Goal: Navigation & Orientation: Find specific page/section

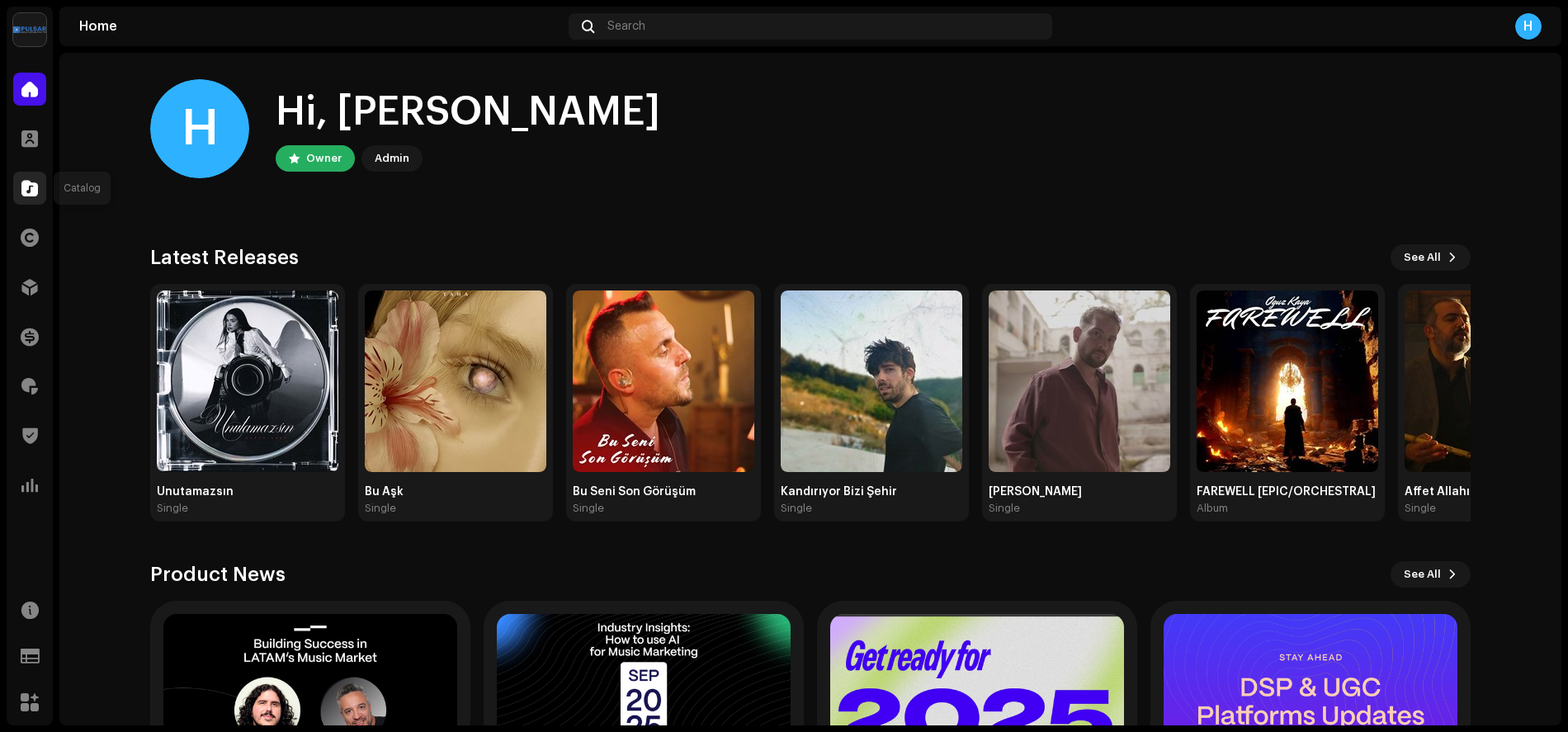
click at [26, 192] on span at bounding box center [29, 188] width 17 height 13
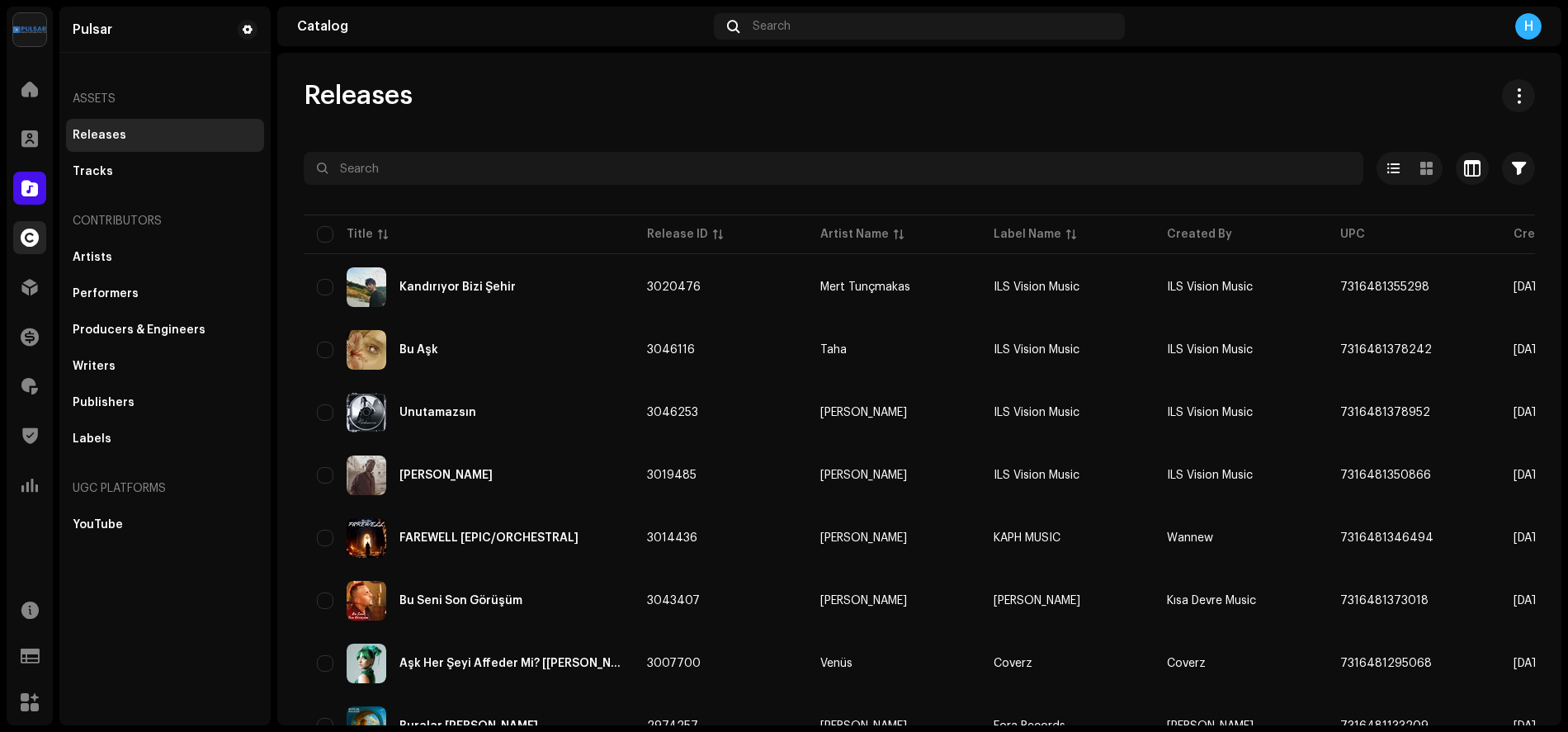
click at [37, 238] on span at bounding box center [29, 238] width 18 height 13
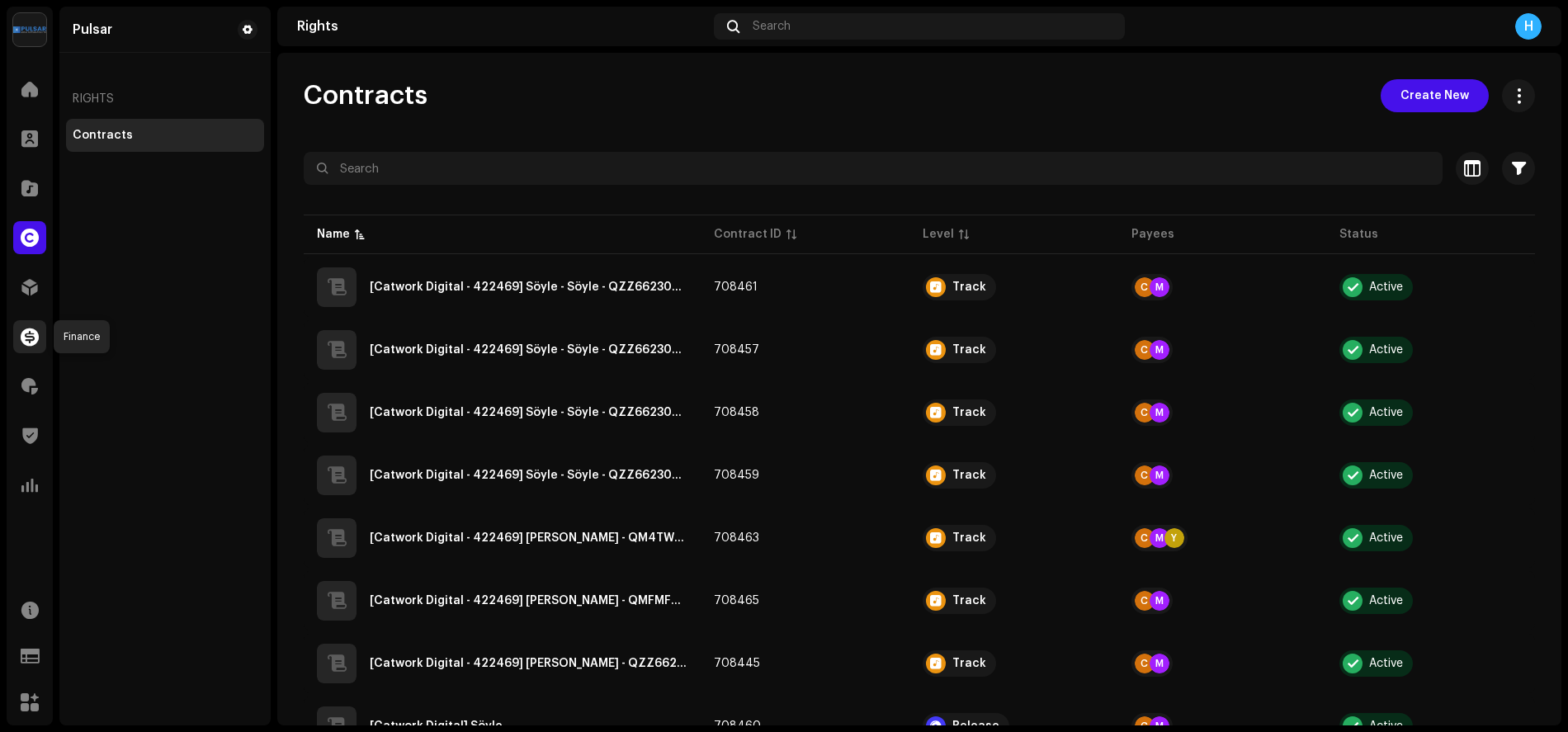
click at [21, 343] on span at bounding box center [29, 336] width 18 height 13
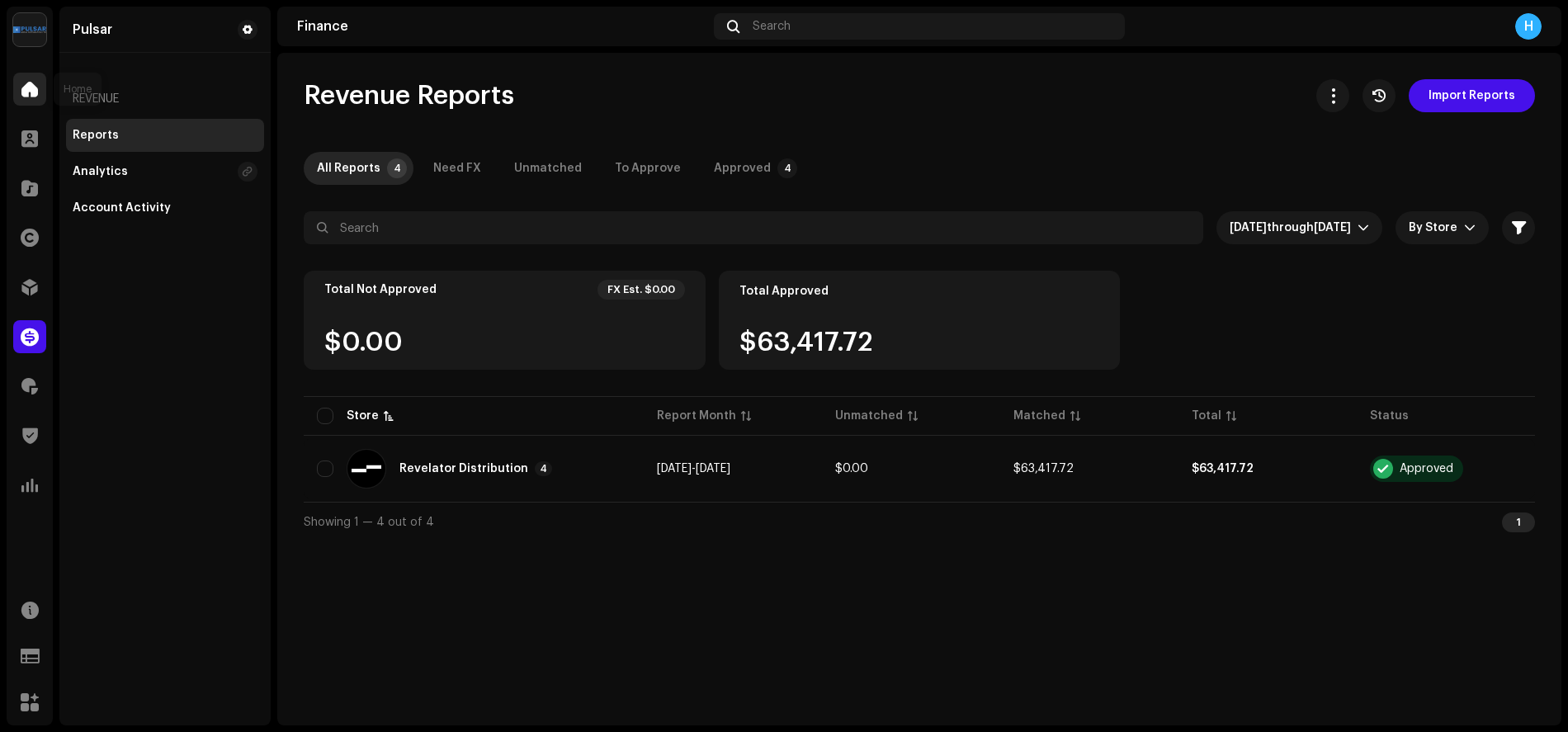
click at [31, 89] on span at bounding box center [29, 89] width 17 height 13
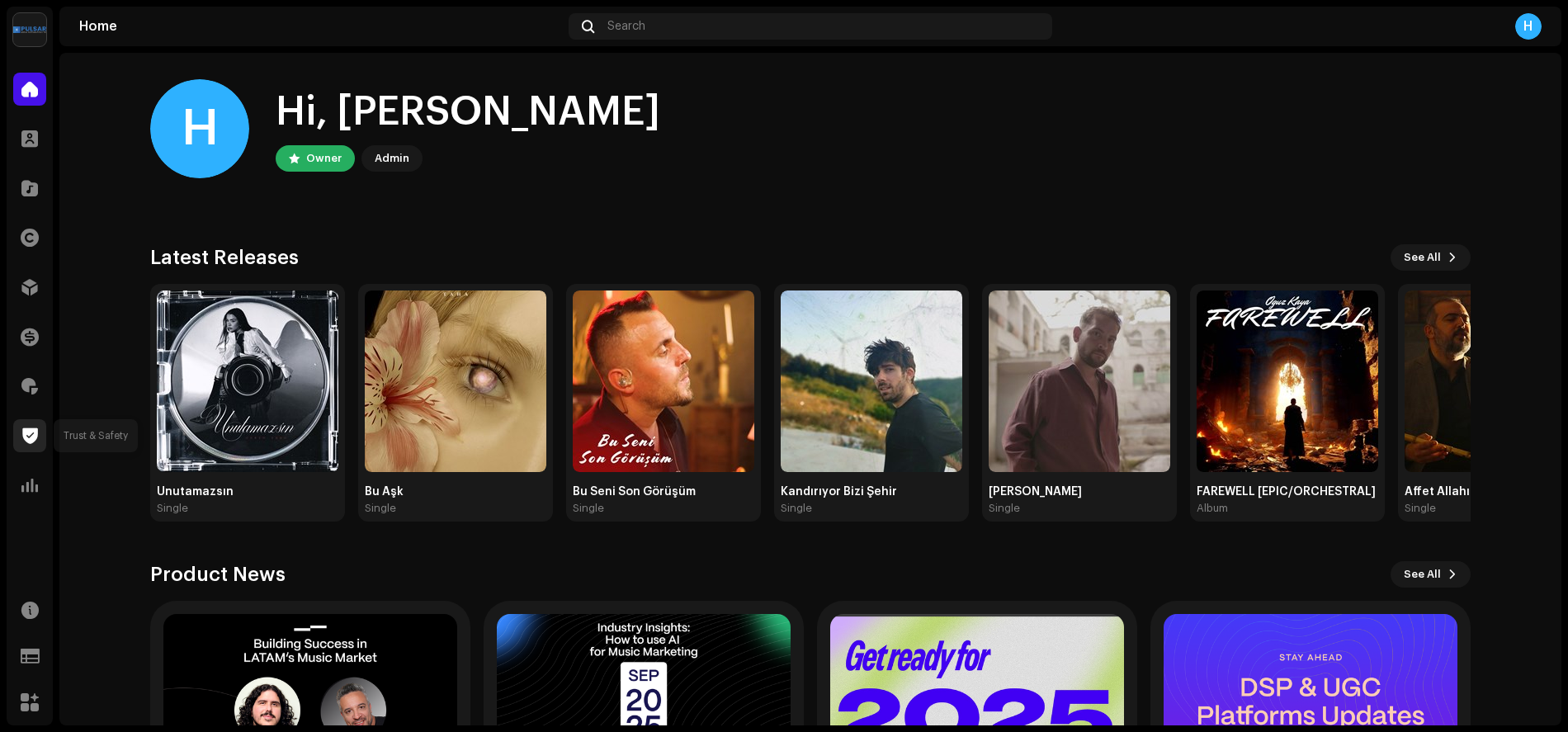
click at [30, 425] on div at bounding box center [29, 436] width 33 height 33
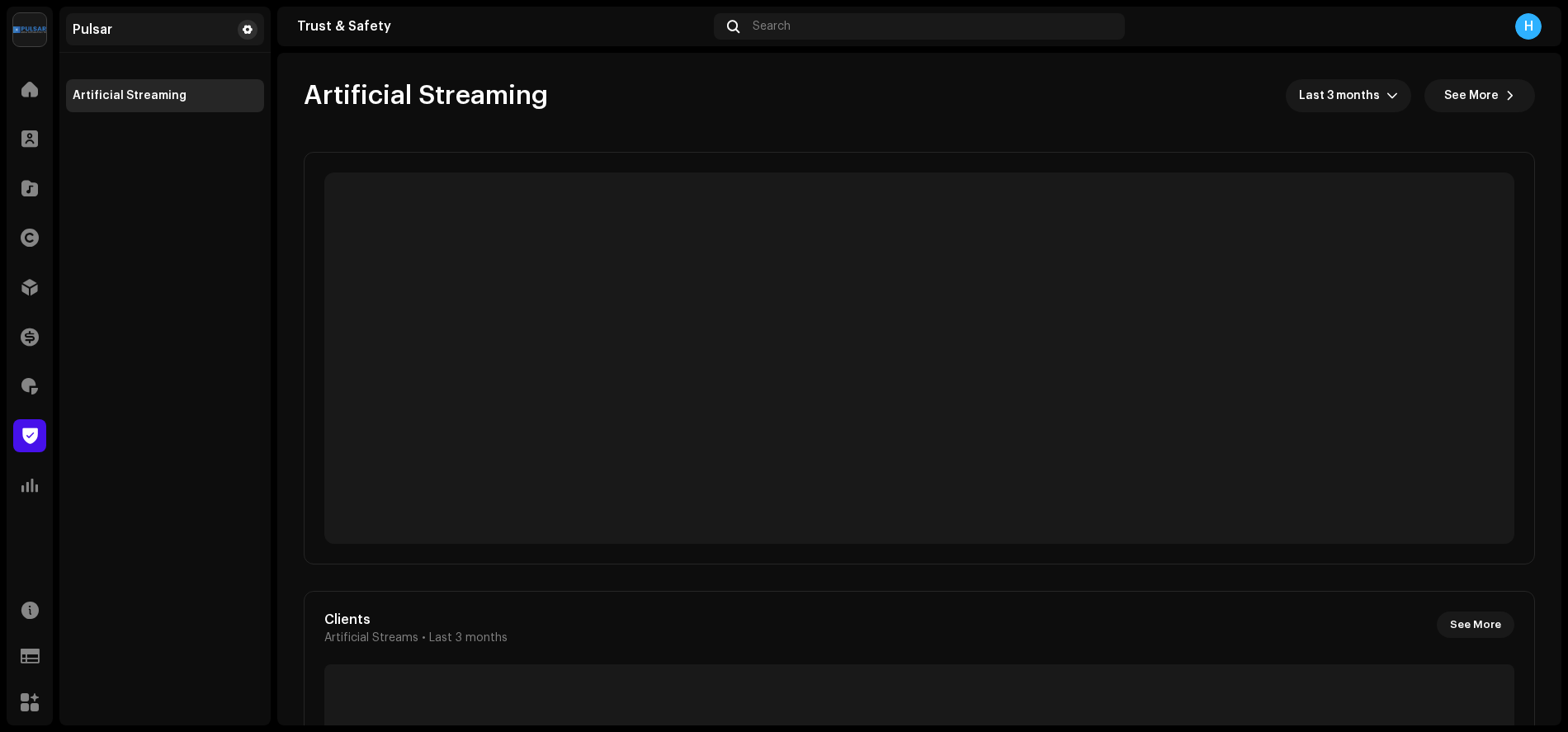
click at [247, 27] on span at bounding box center [247, 29] width 10 height 13
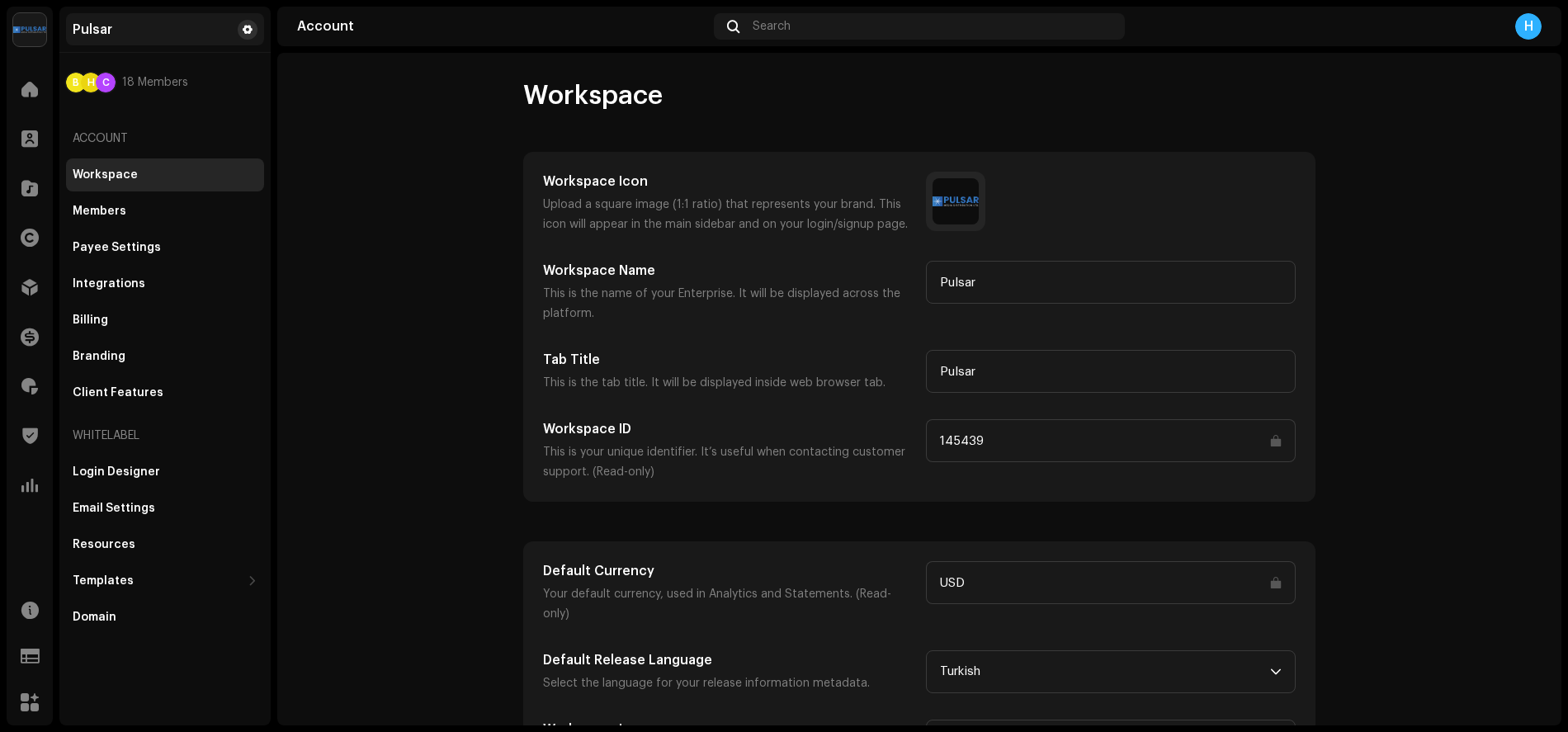
click at [250, 32] on span at bounding box center [247, 29] width 10 height 13
click at [119, 503] on div "Email Settings" at bounding box center [114, 508] width 83 height 13
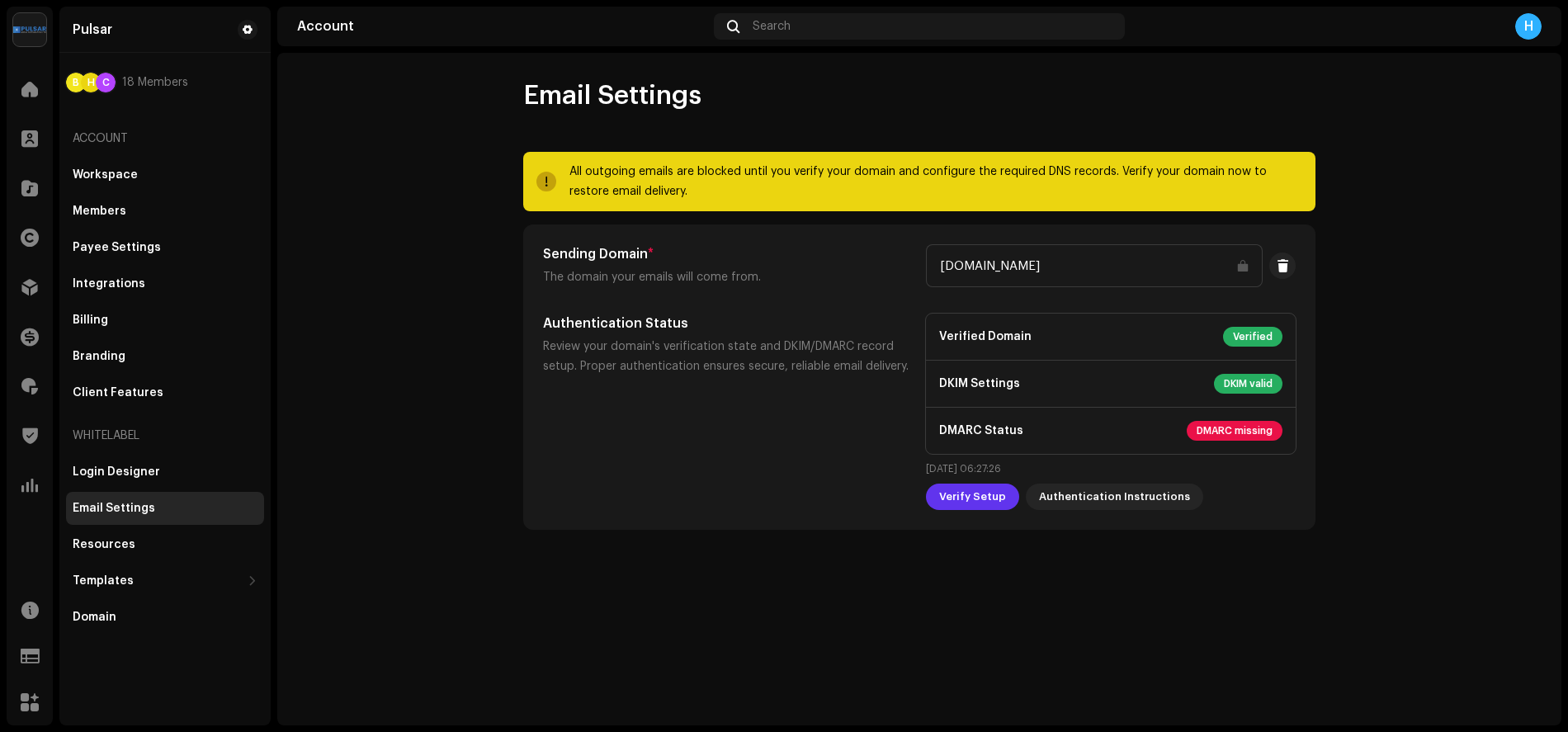
click at [977, 495] on span "Verify Setup" at bounding box center [972, 496] width 67 height 33
click at [684, 485] on re-m-form-label "Authentication Status Review your domain's verification state and DKIM/DMARC re…" at bounding box center [727, 411] width 369 height 196
click at [172, 391] on div "Client Features" at bounding box center [165, 392] width 185 height 13
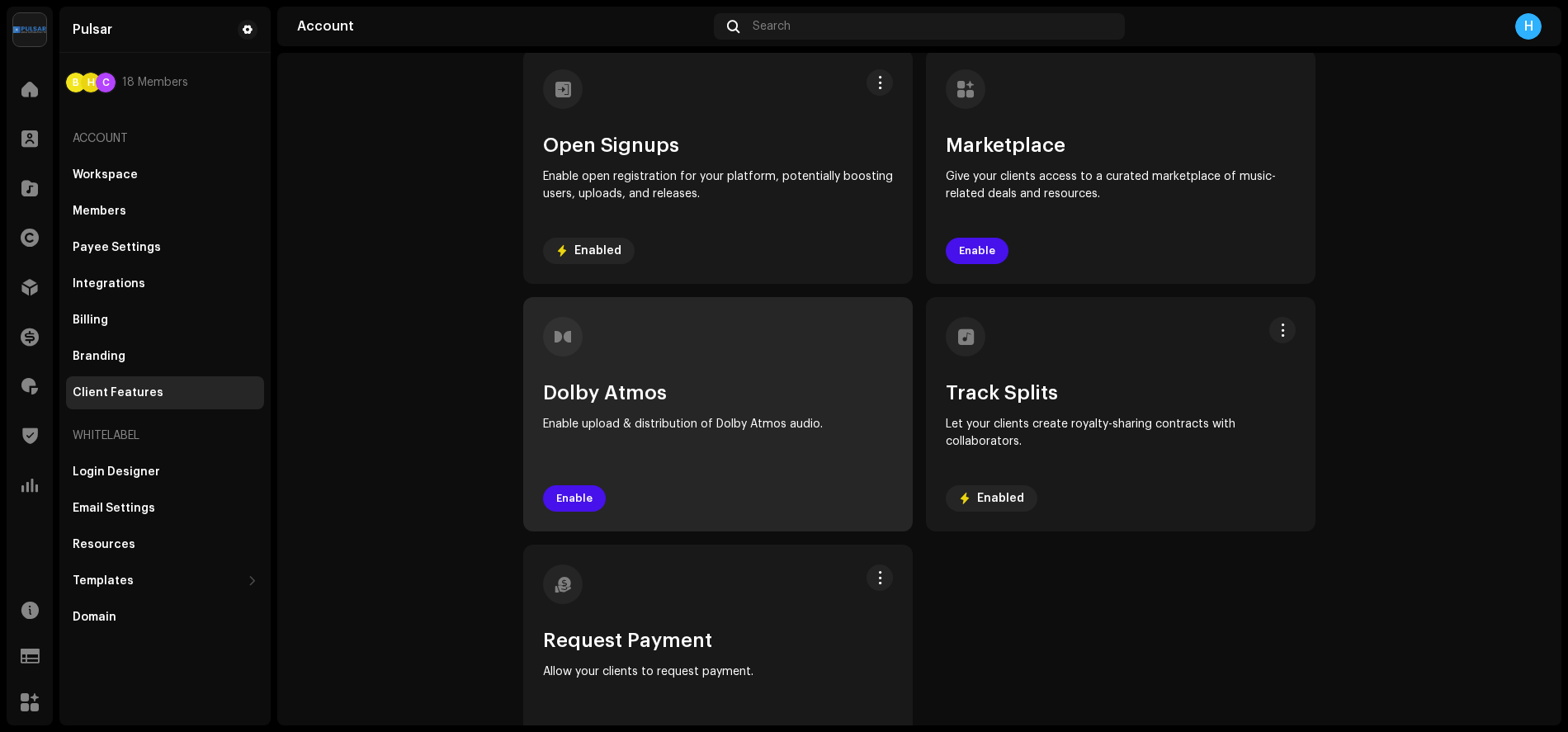
scroll to position [156, 0]
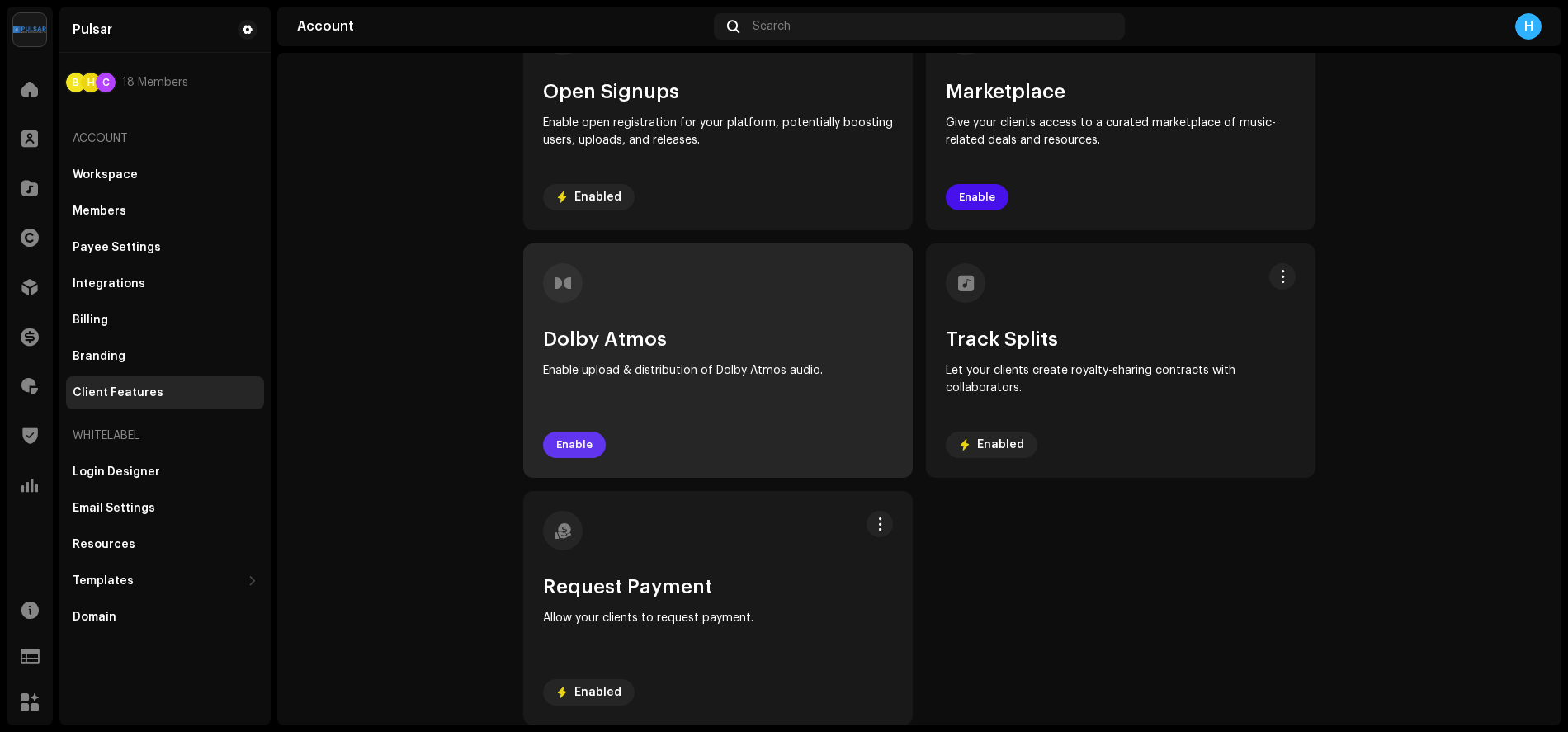
click at [577, 445] on span "Enable" at bounding box center [574, 445] width 36 height 33
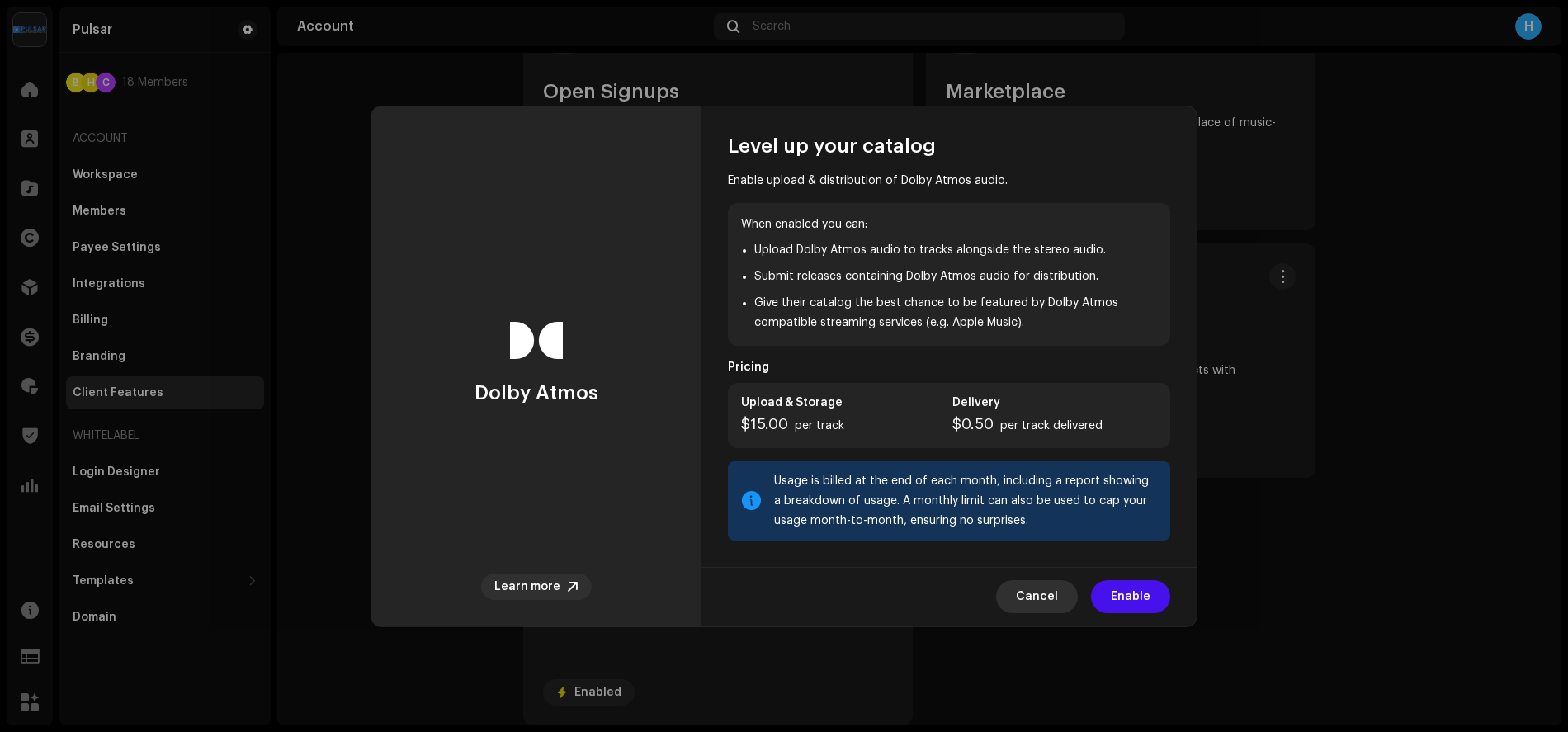
click at [1035, 598] on span "Cancel" at bounding box center [1037, 597] width 42 height 33
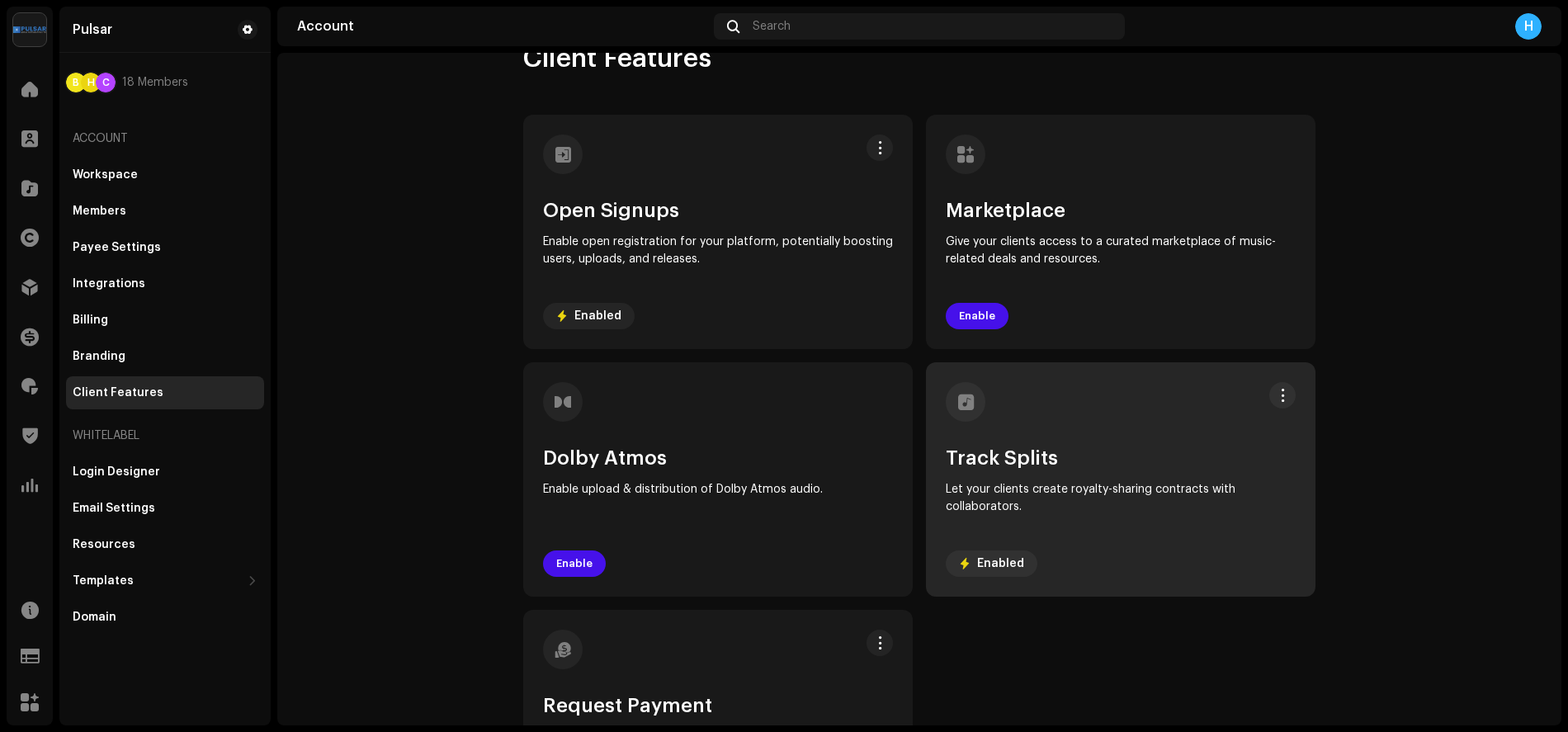
scroll to position [0, 0]
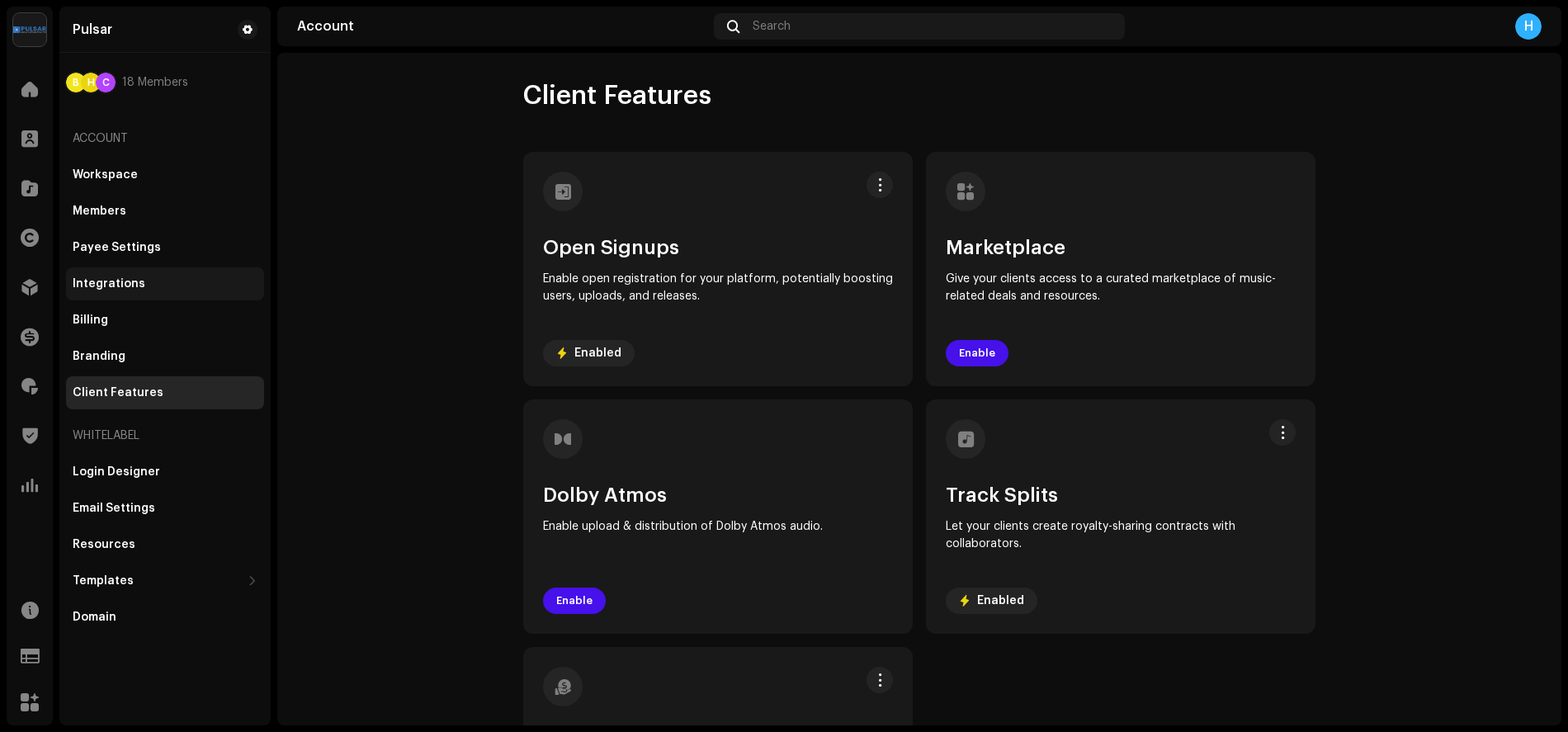
click at [120, 281] on div "Integrations" at bounding box center [109, 284] width 73 height 13
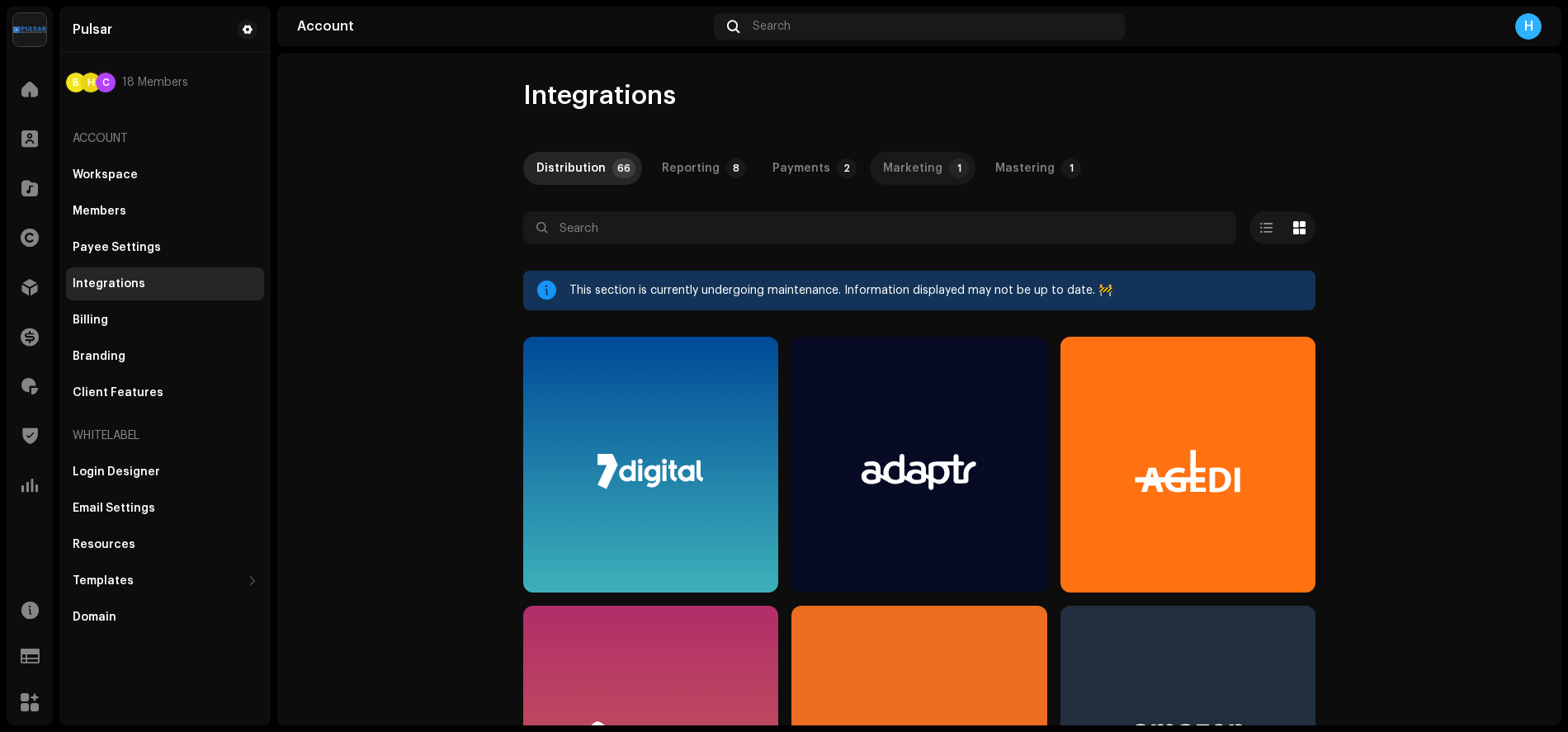
click at [907, 171] on div "Marketing" at bounding box center [912, 168] width 59 height 33
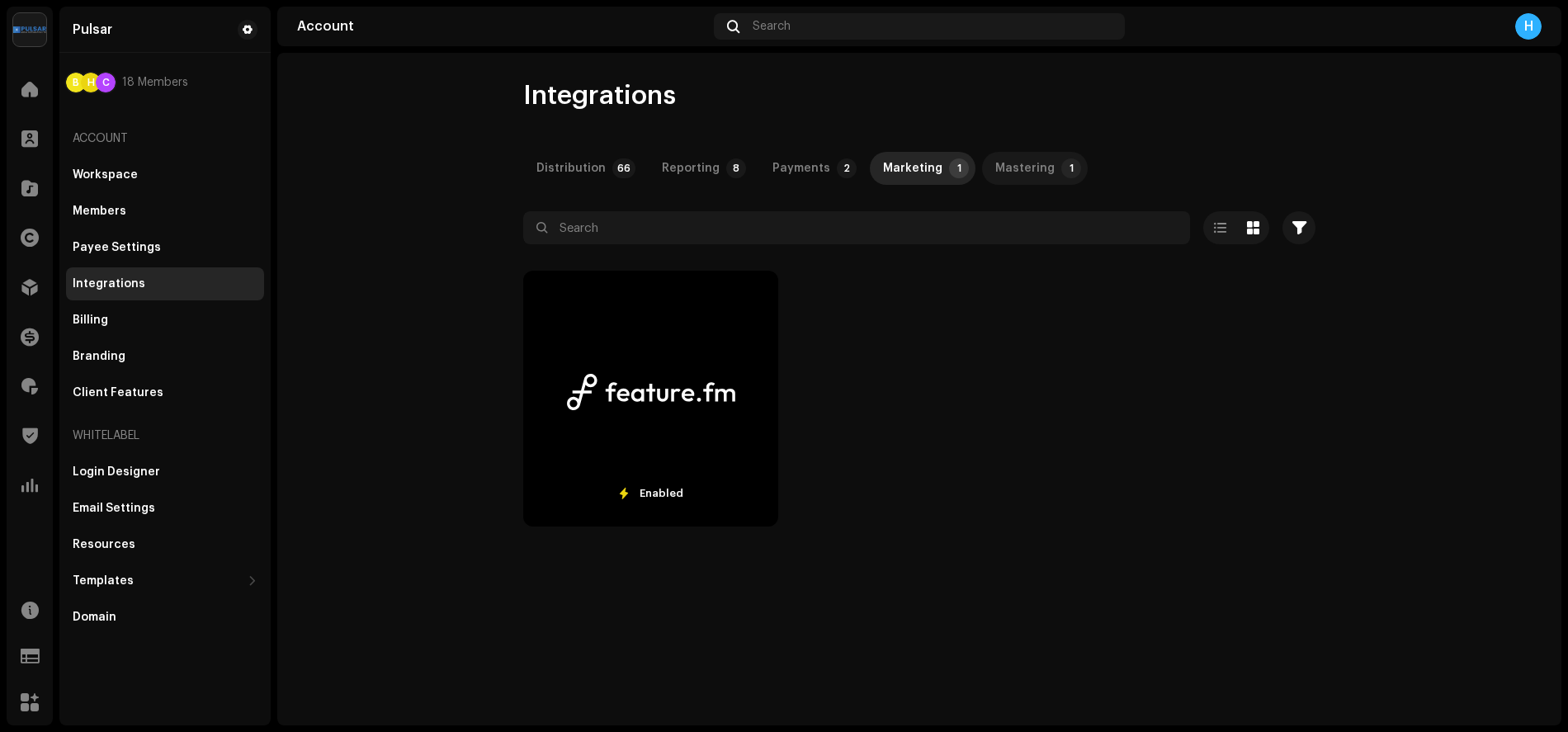
click at [1005, 170] on div "Mastering" at bounding box center [1024, 168] width 59 height 33
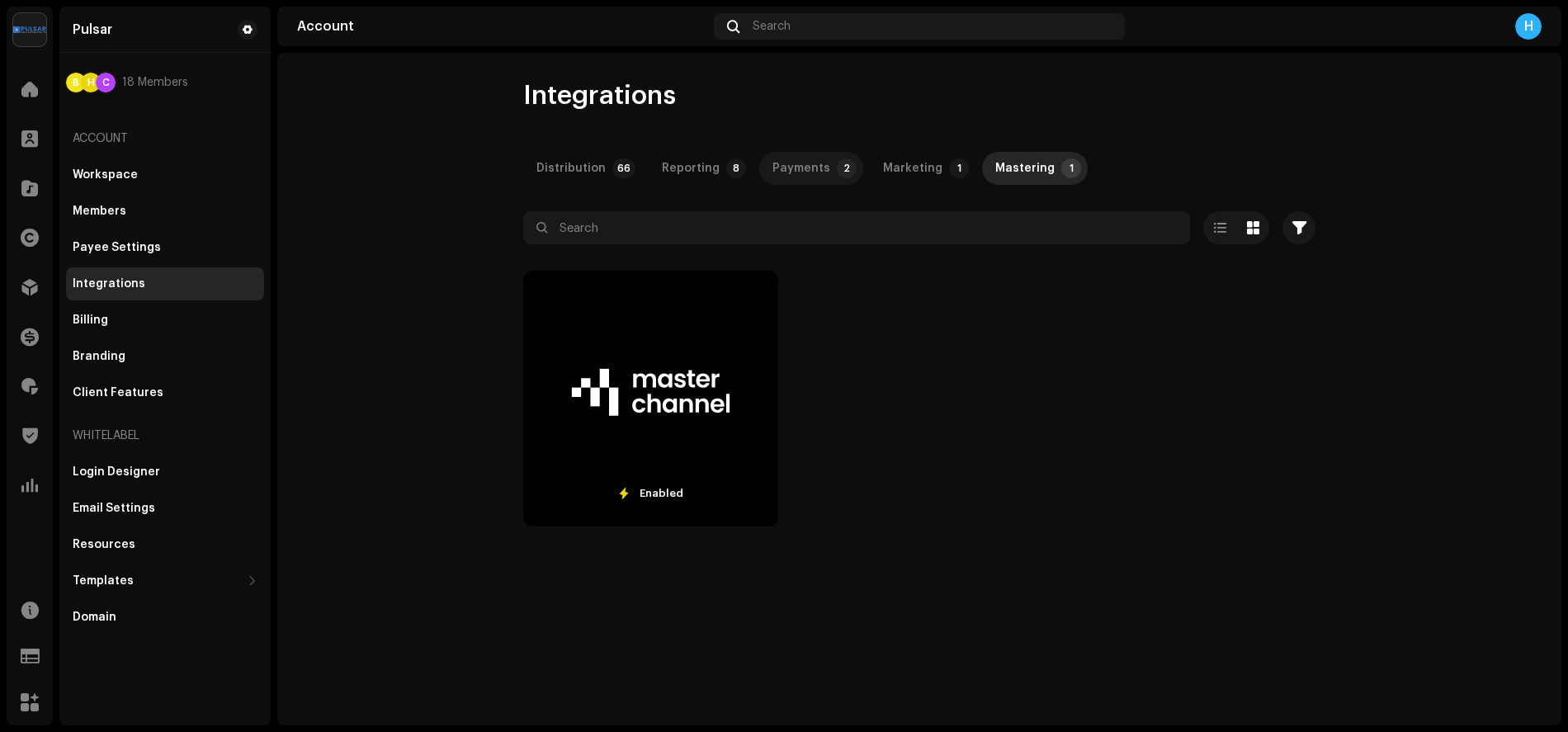
click at [817, 168] on div "Payments" at bounding box center [801, 168] width 58 height 33
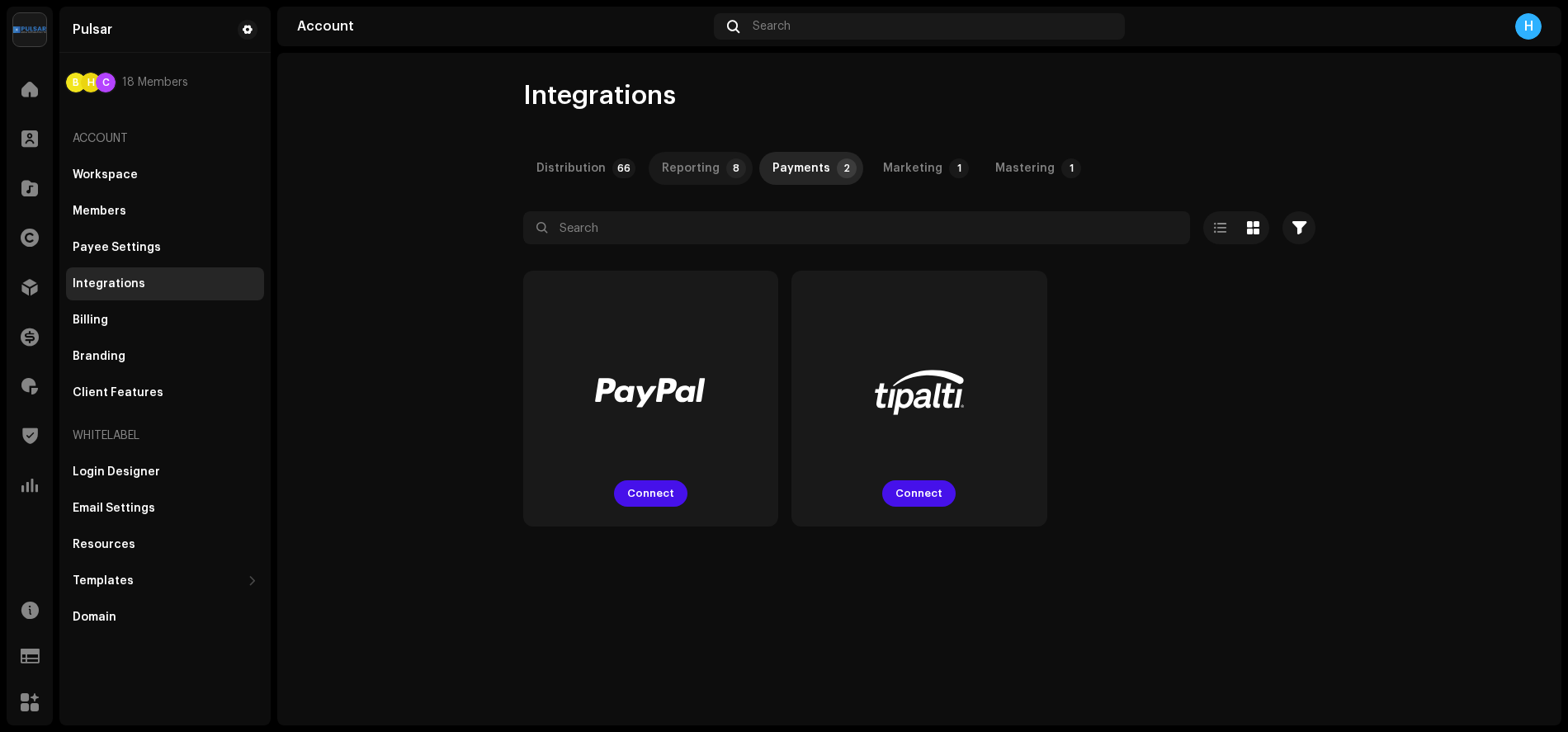
click at [688, 166] on div "Reporting" at bounding box center [690, 168] width 58 height 33
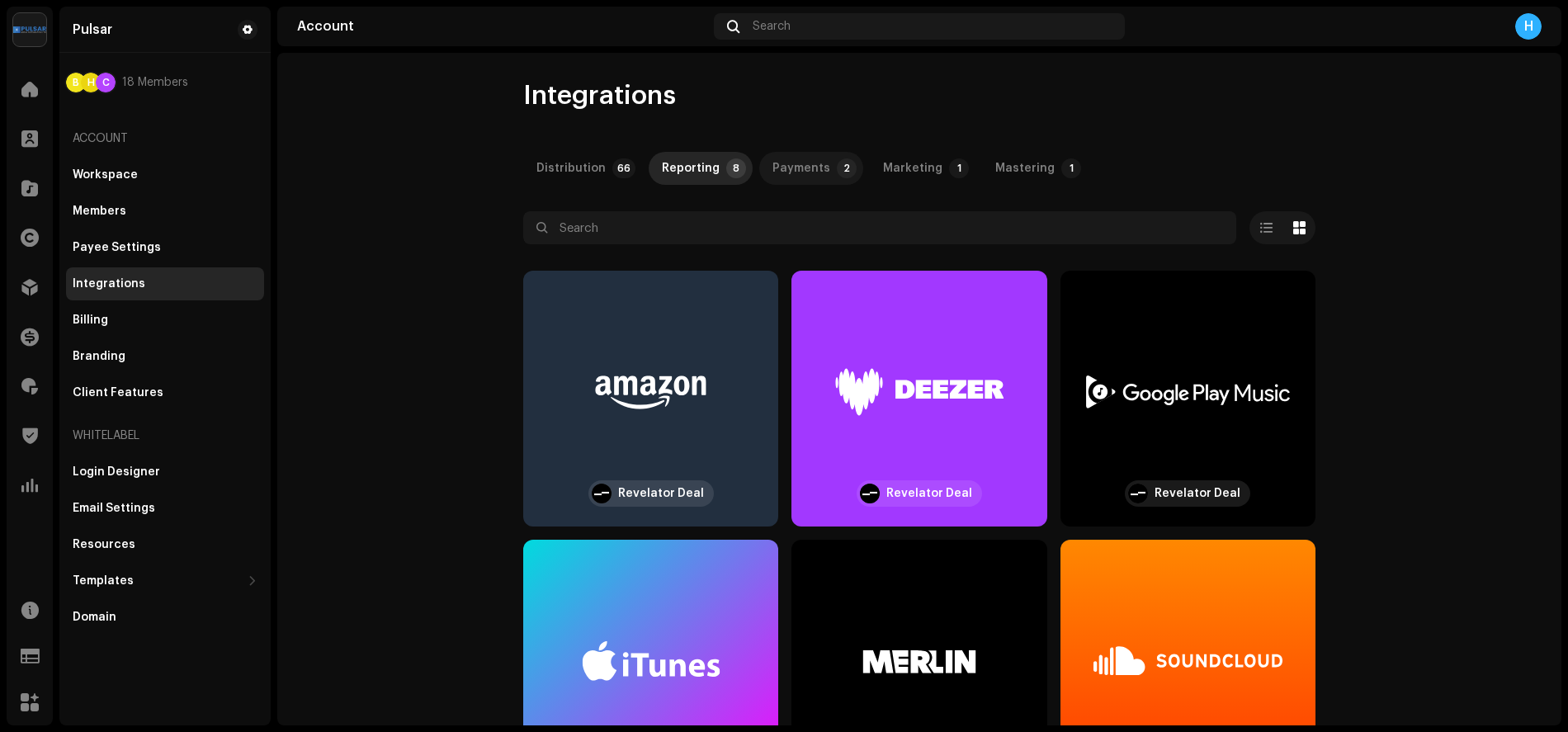
click at [779, 168] on div "Payments" at bounding box center [801, 168] width 58 height 33
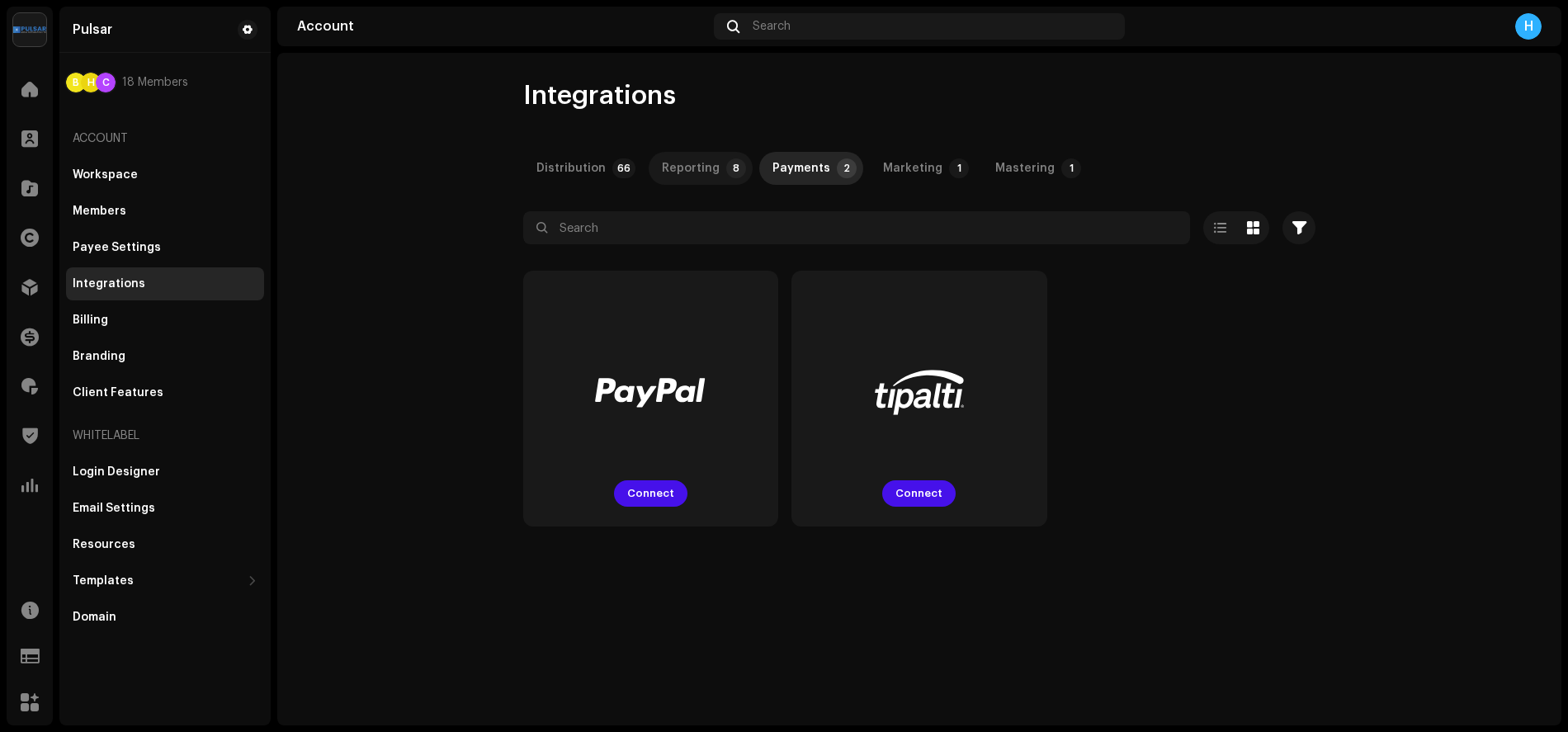
click at [685, 168] on div "Reporting" at bounding box center [690, 168] width 58 height 33
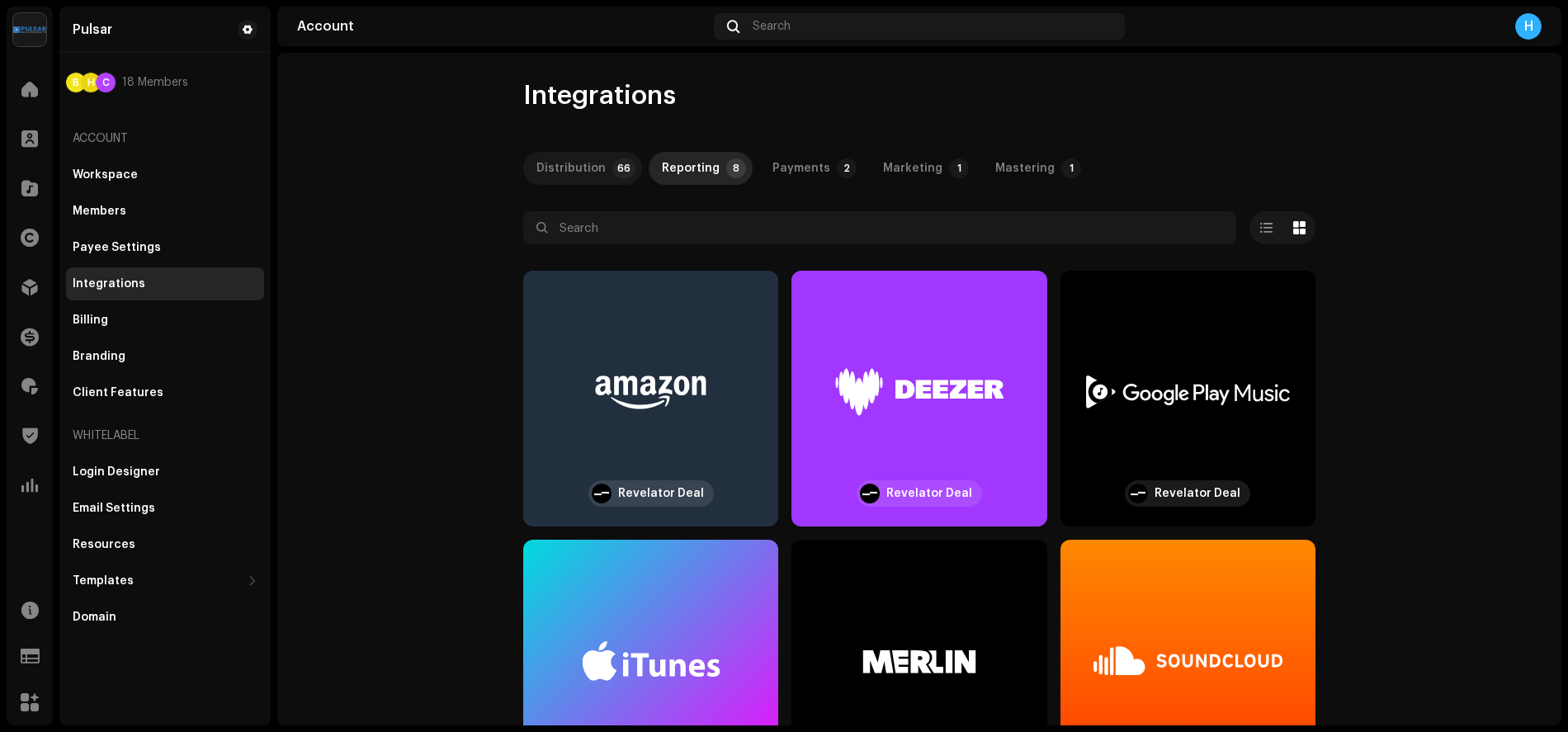
click at [578, 160] on div "Distribution" at bounding box center [570, 168] width 69 height 33
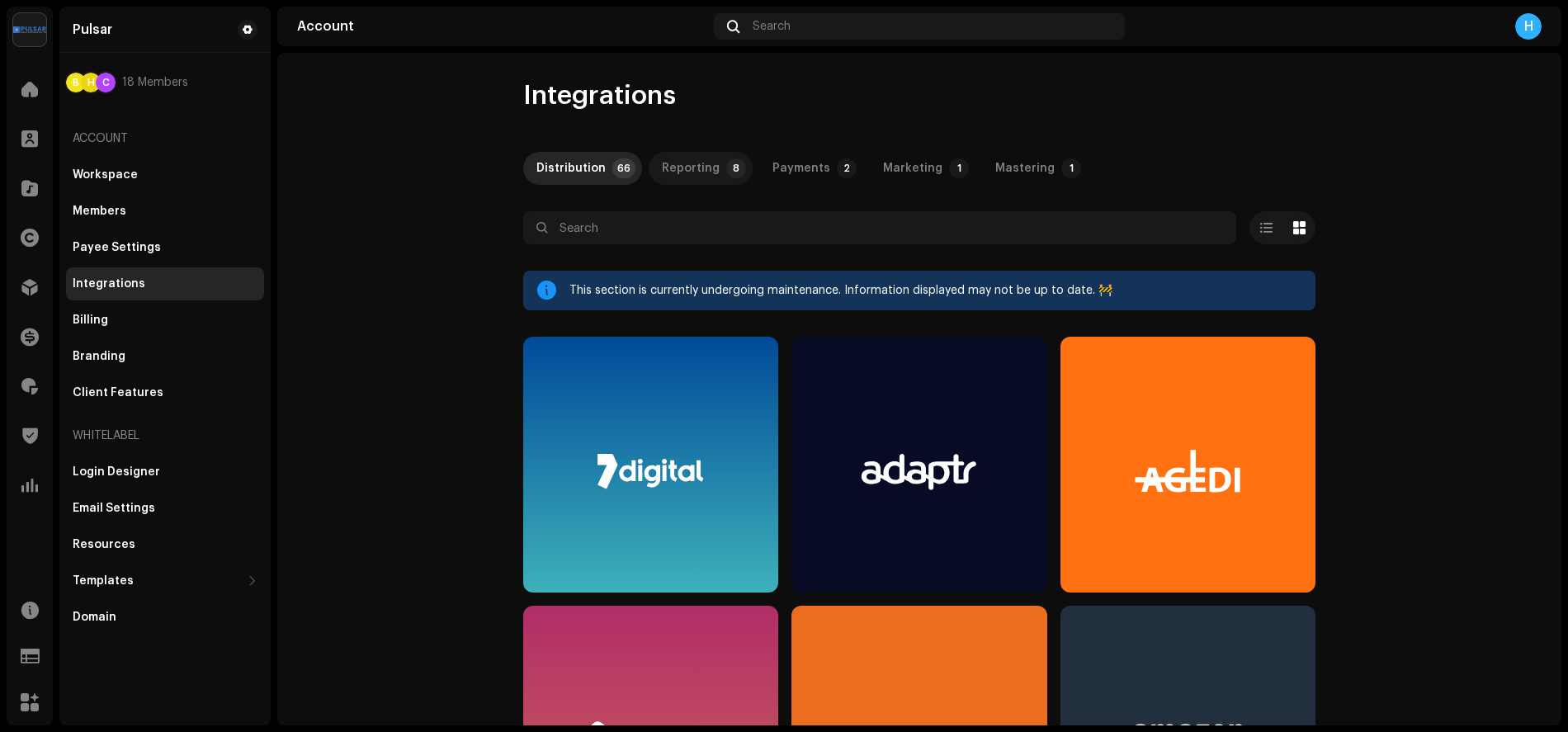
click at [661, 160] on div "Reporting" at bounding box center [690, 168] width 58 height 33
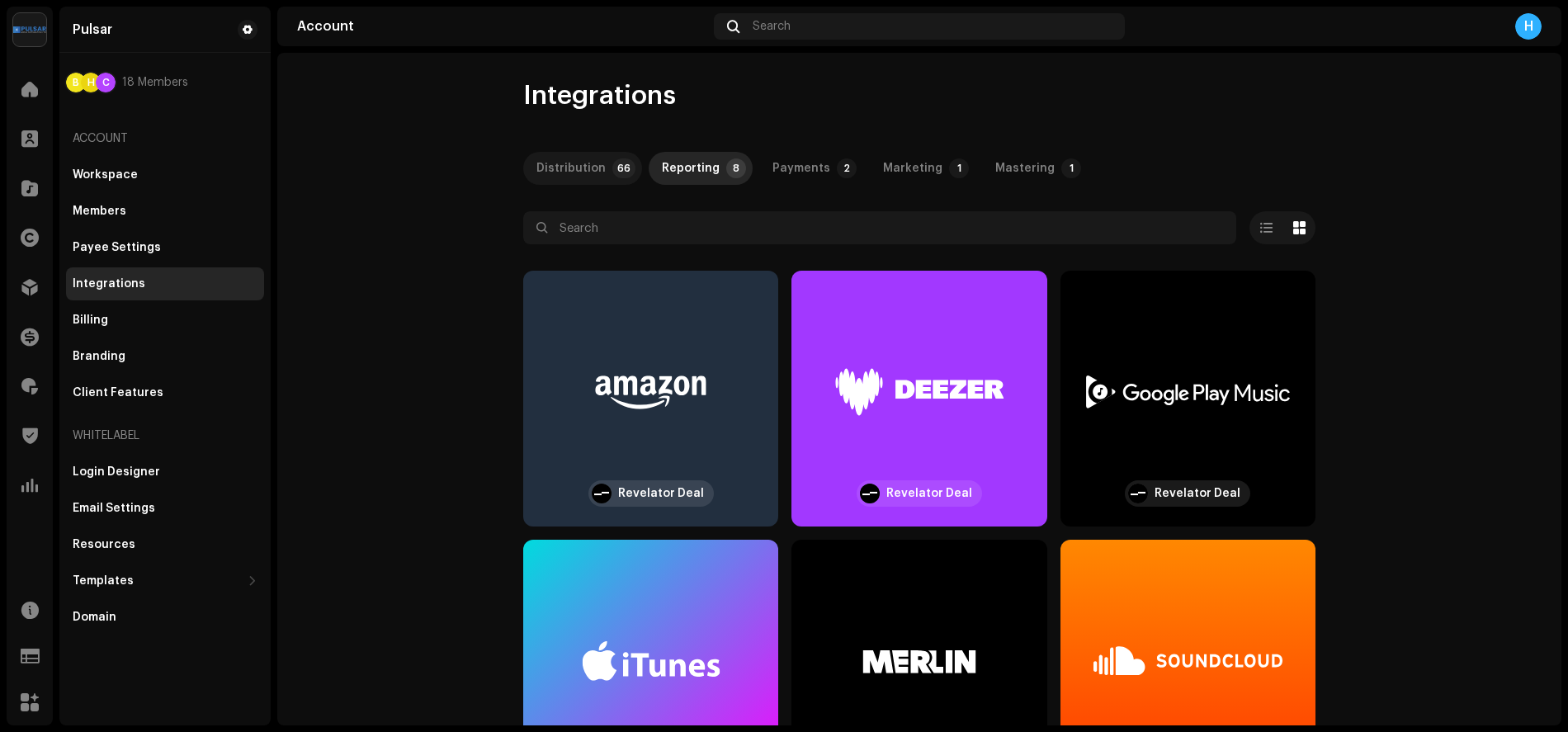
click at [575, 168] on div "Distribution" at bounding box center [570, 168] width 69 height 33
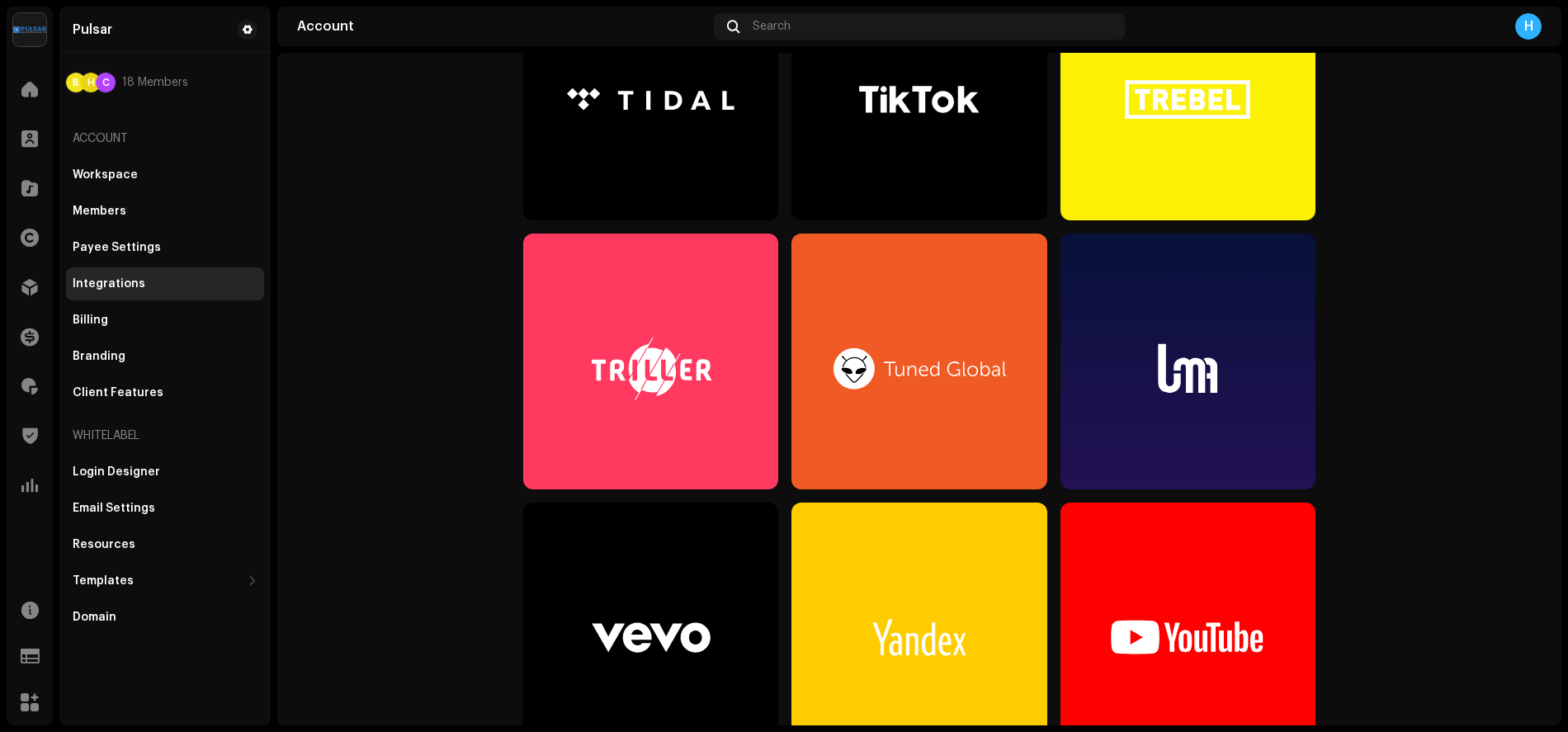
scroll to position [5527, 0]
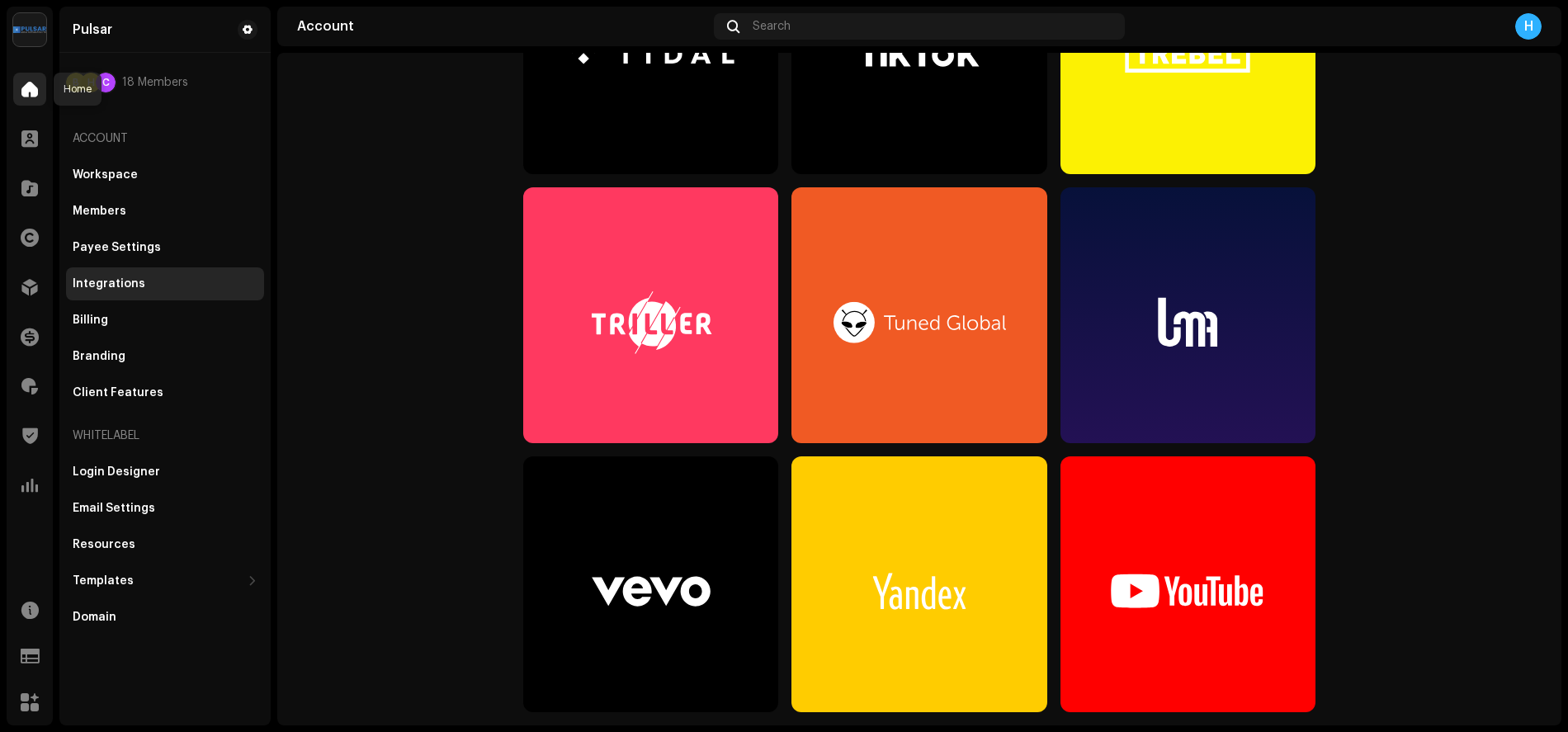
click at [27, 94] on span at bounding box center [29, 89] width 17 height 13
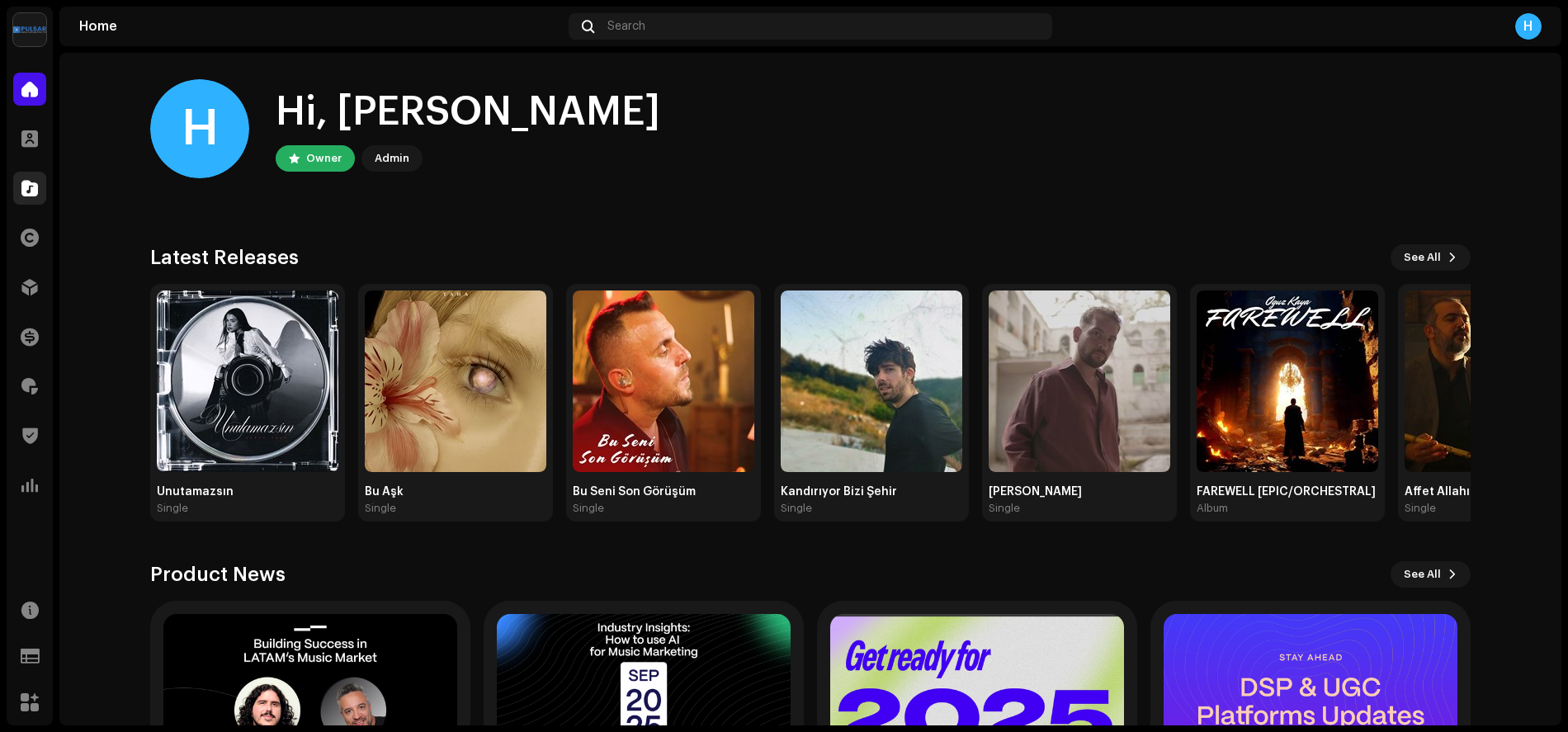
click at [28, 186] on span at bounding box center [29, 188] width 17 height 13
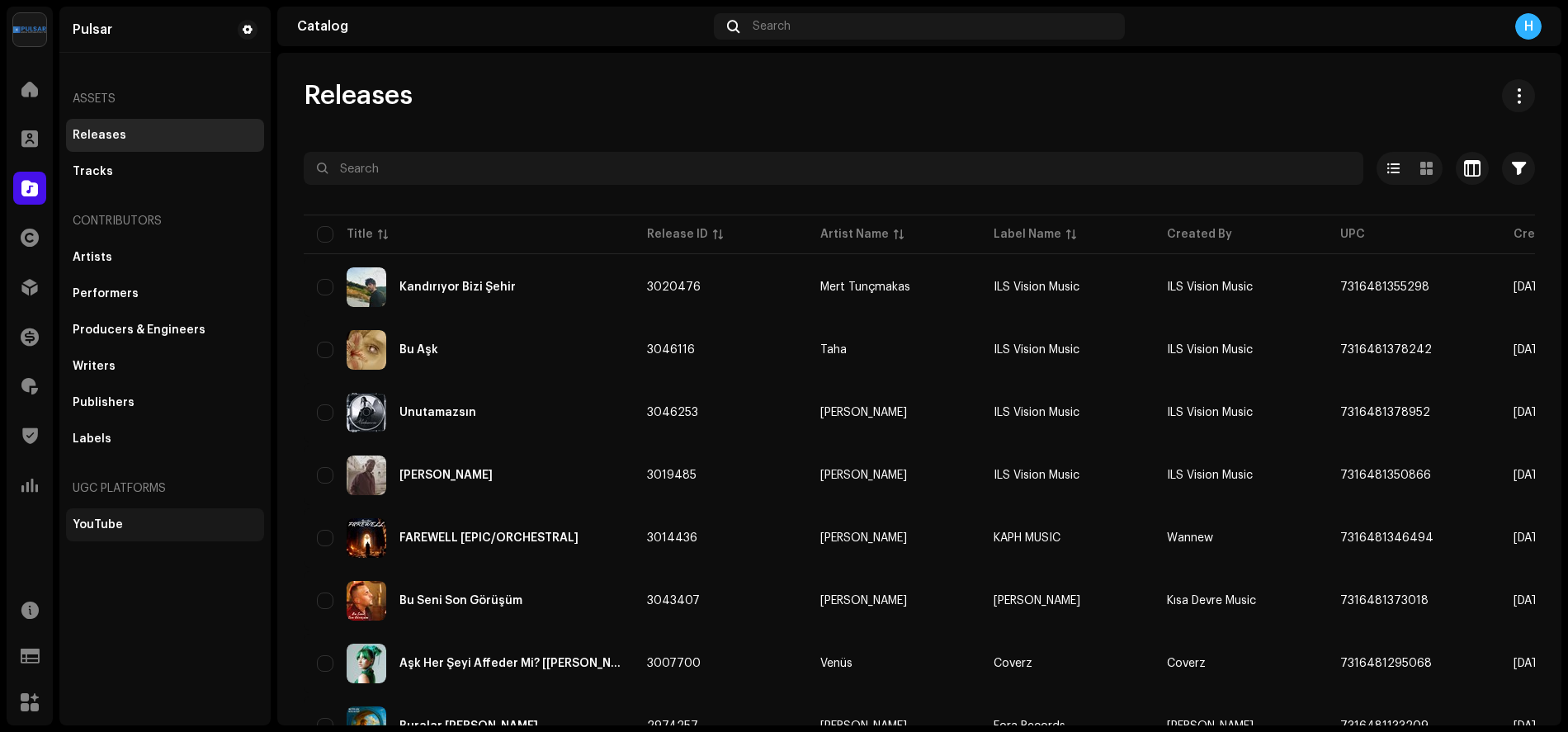
click at [114, 519] on div "YouTube" at bounding box center [98, 525] width 51 height 13
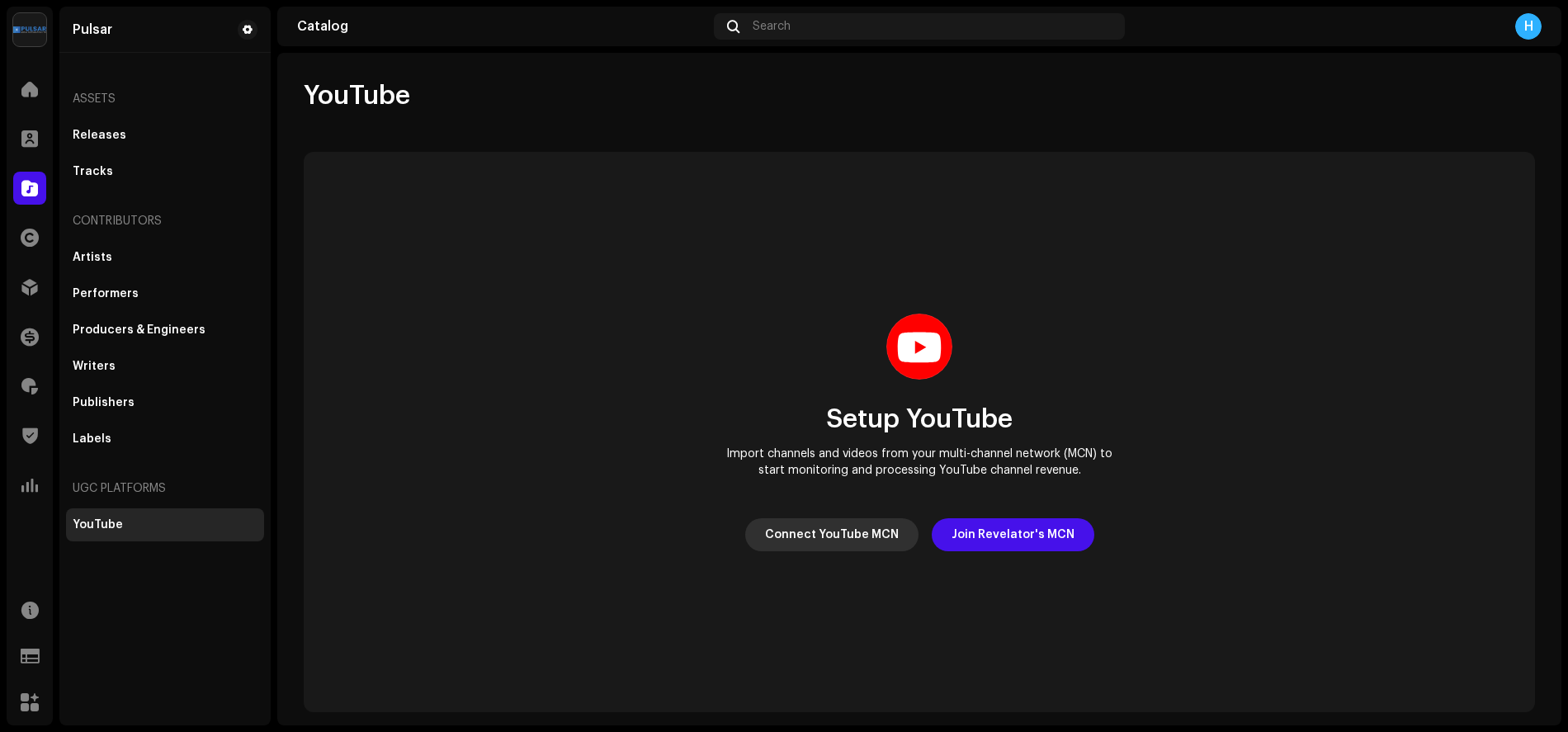
click at [836, 533] on span "Connect YouTube MCN" at bounding box center [831, 535] width 134 height 33
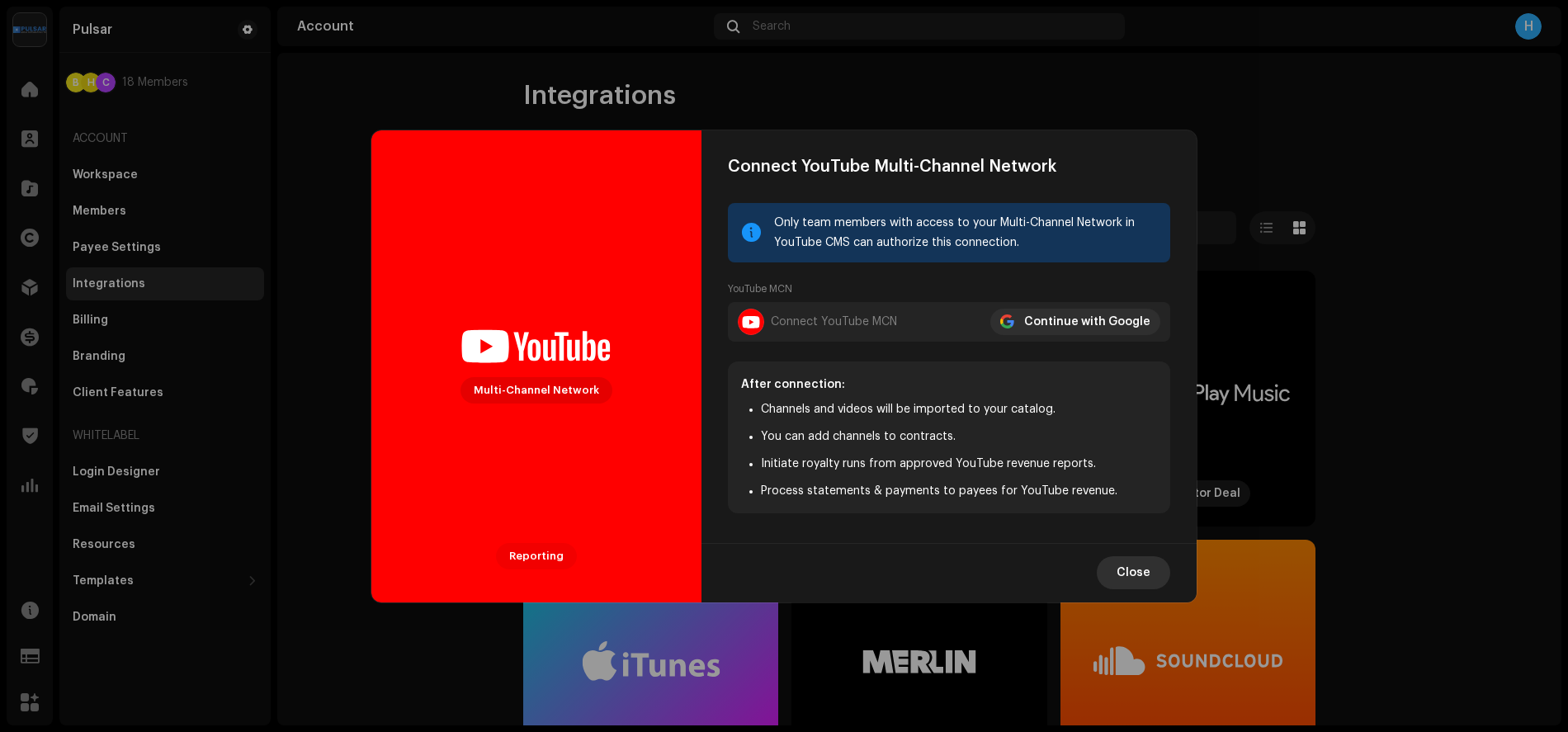
click at [1148, 571] on span "Close" at bounding box center [1133, 573] width 34 height 33
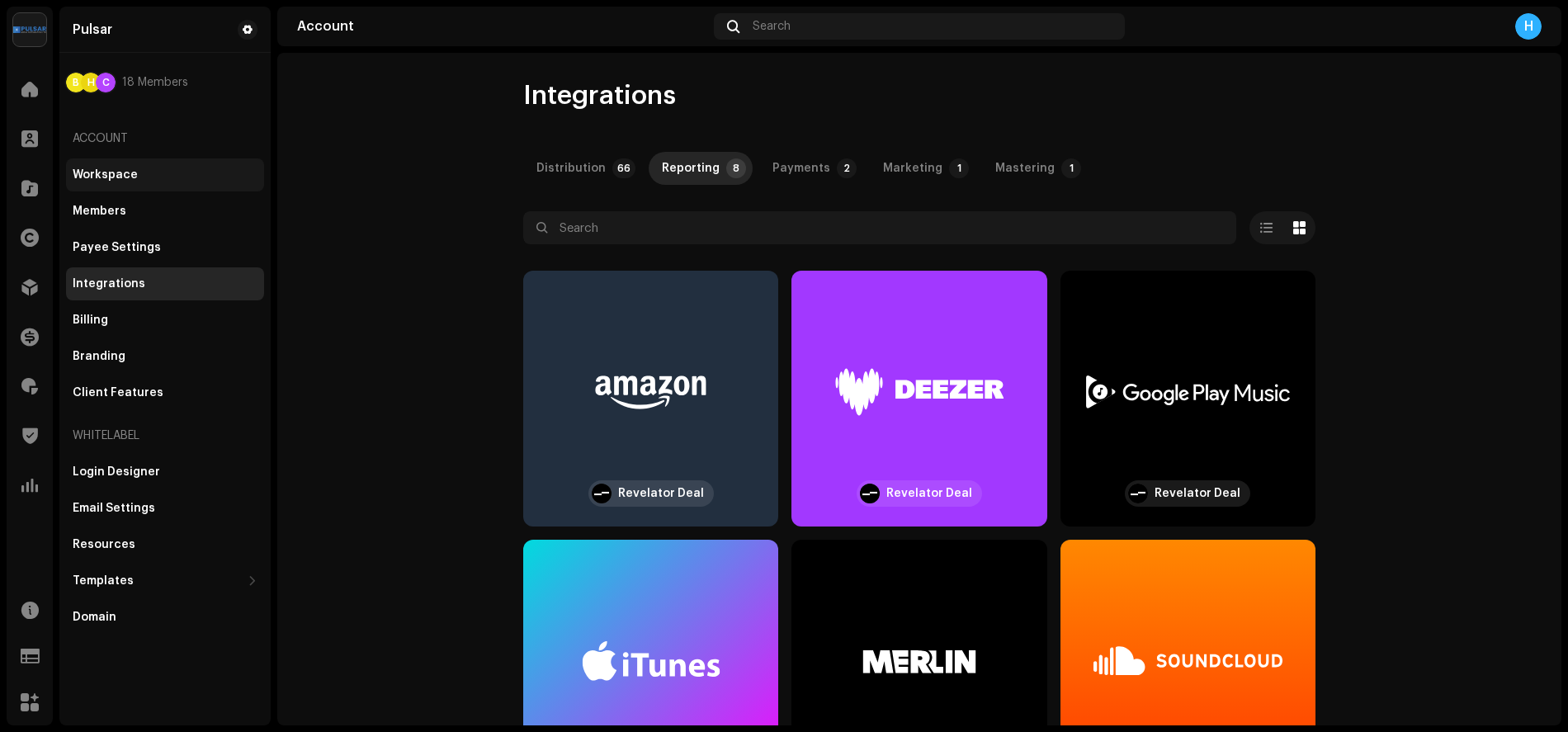
click at [104, 178] on div "Workspace" at bounding box center [105, 175] width 65 height 13
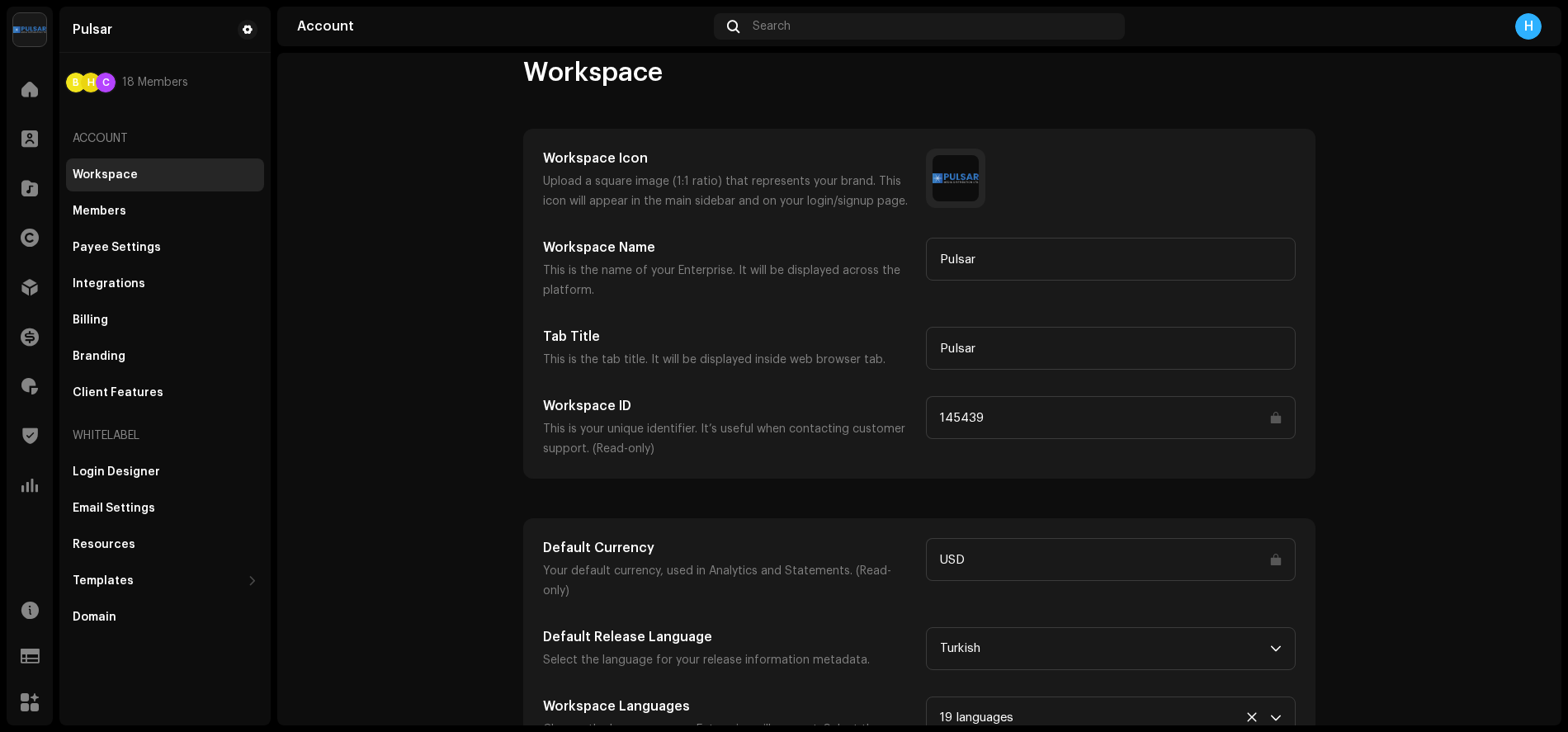
scroll to position [57, 0]
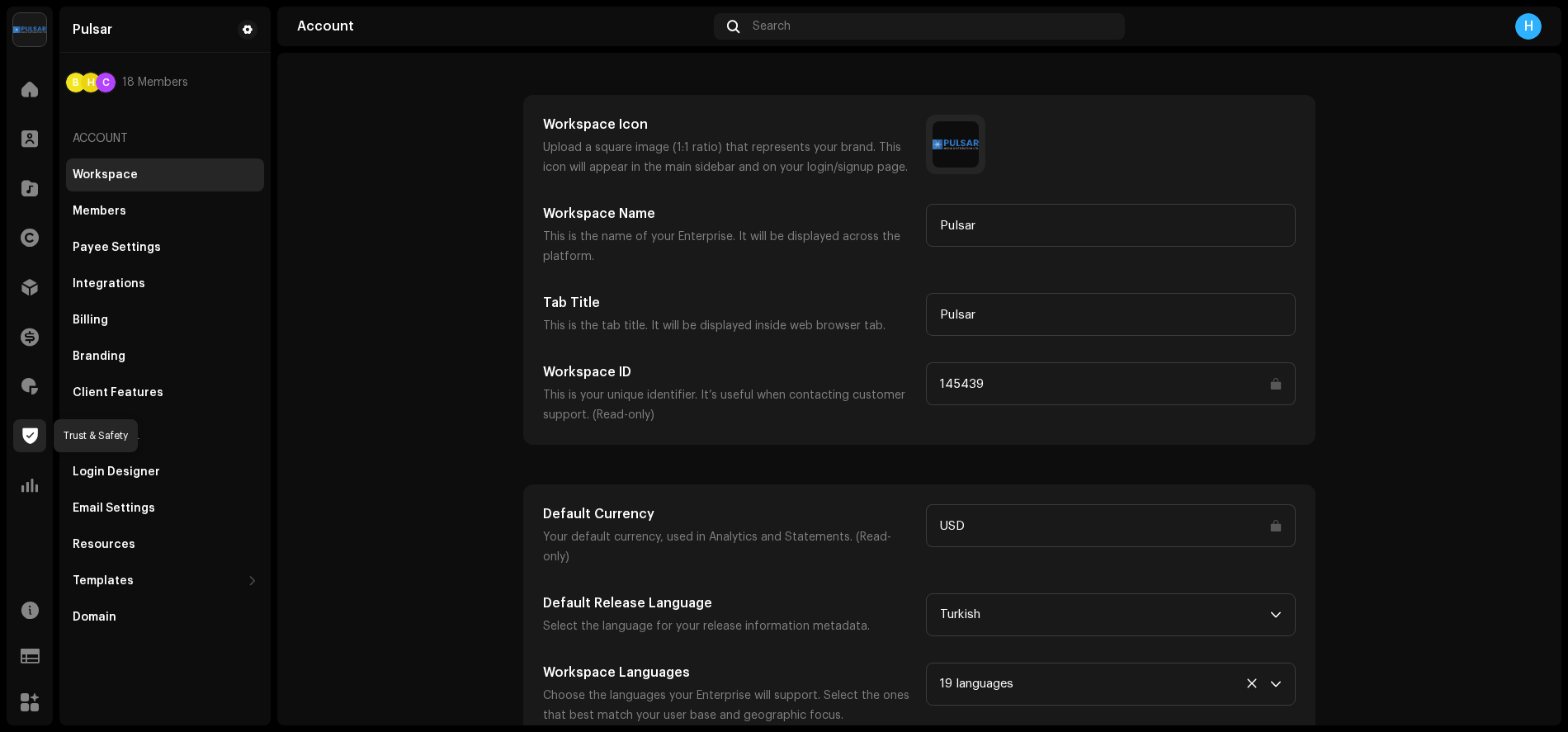
click at [28, 445] on div at bounding box center [29, 436] width 33 height 33
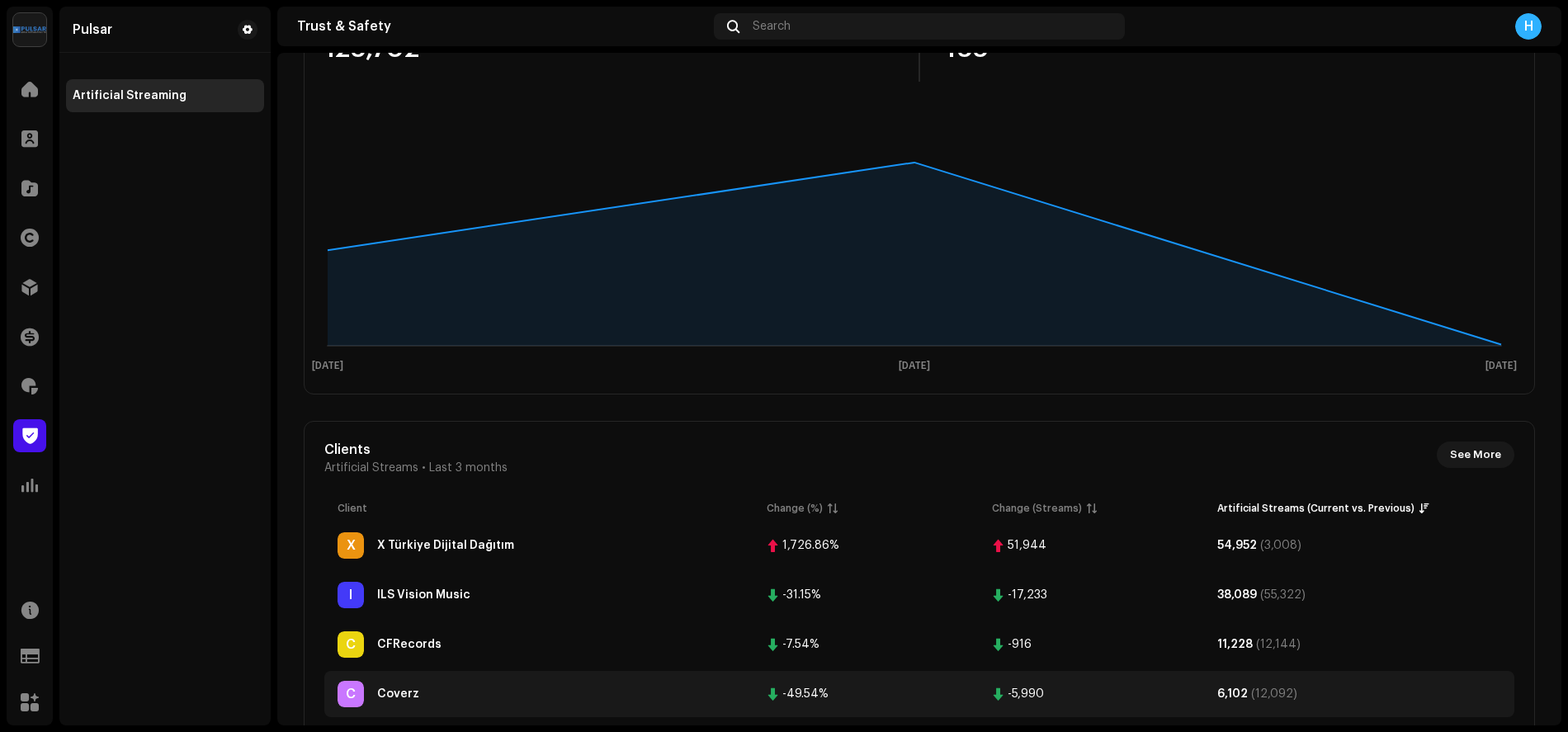
scroll to position [316, 0]
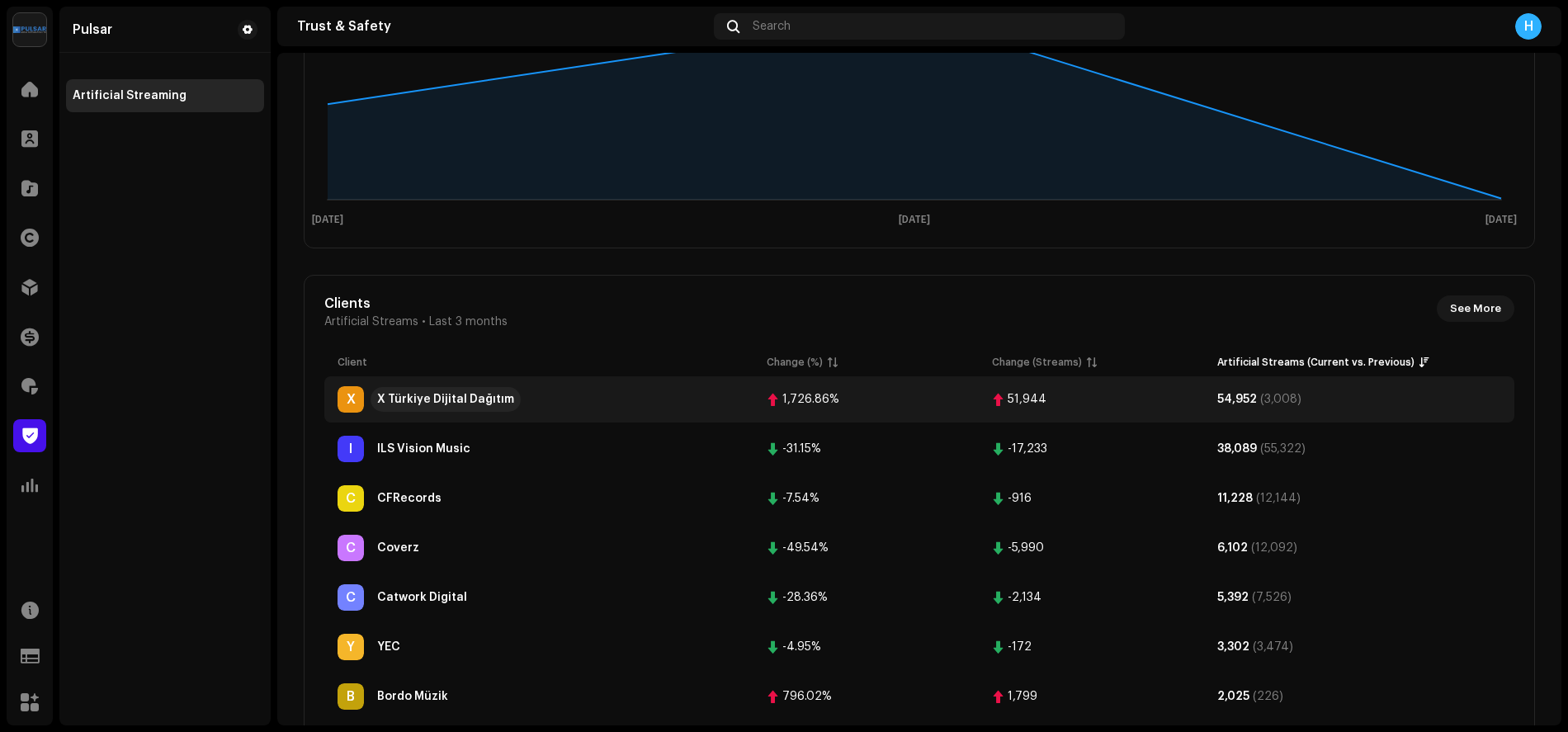
click at [486, 404] on div "X Türkiye Dijital Dağıtım" at bounding box center [445, 399] width 137 height 12
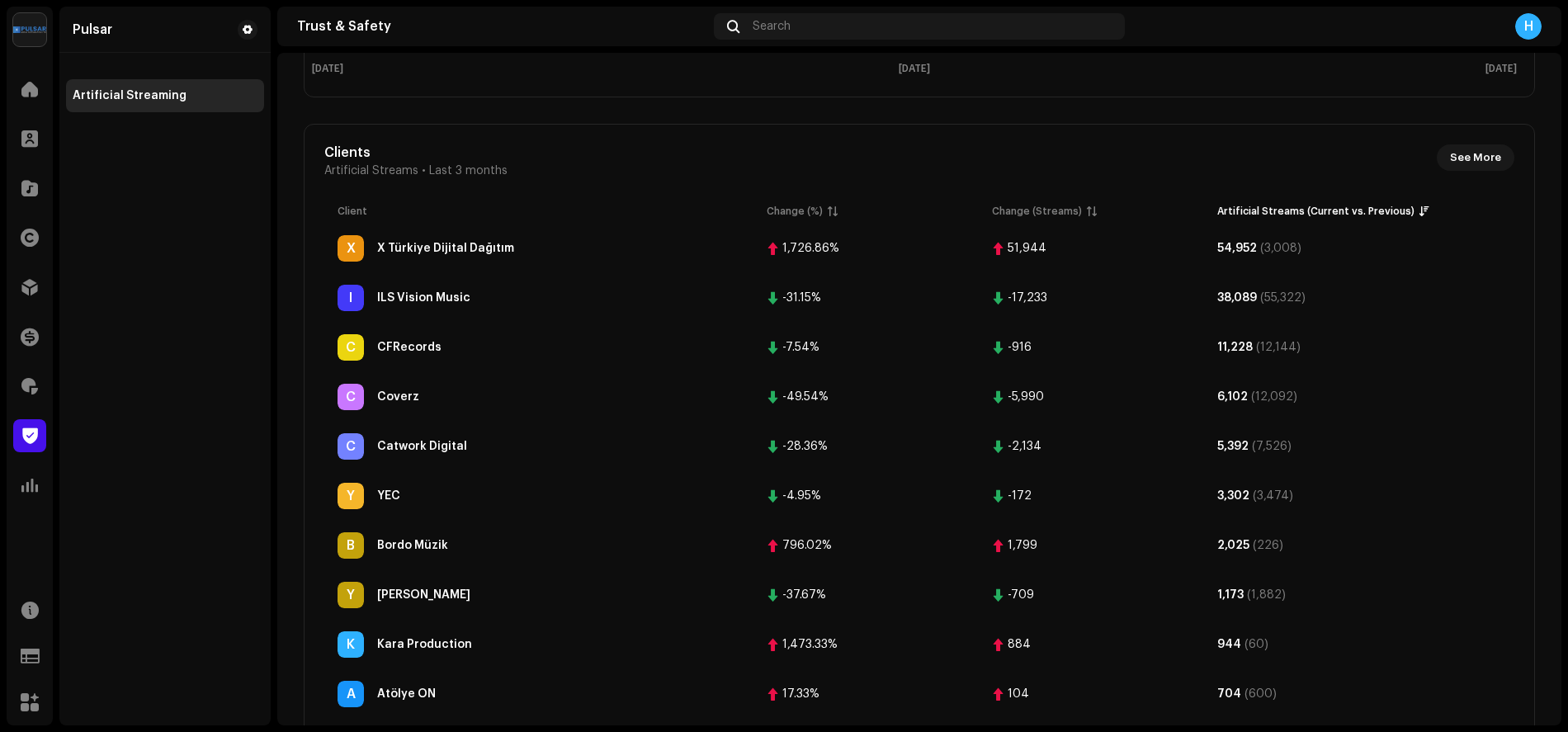
scroll to position [558, 0]
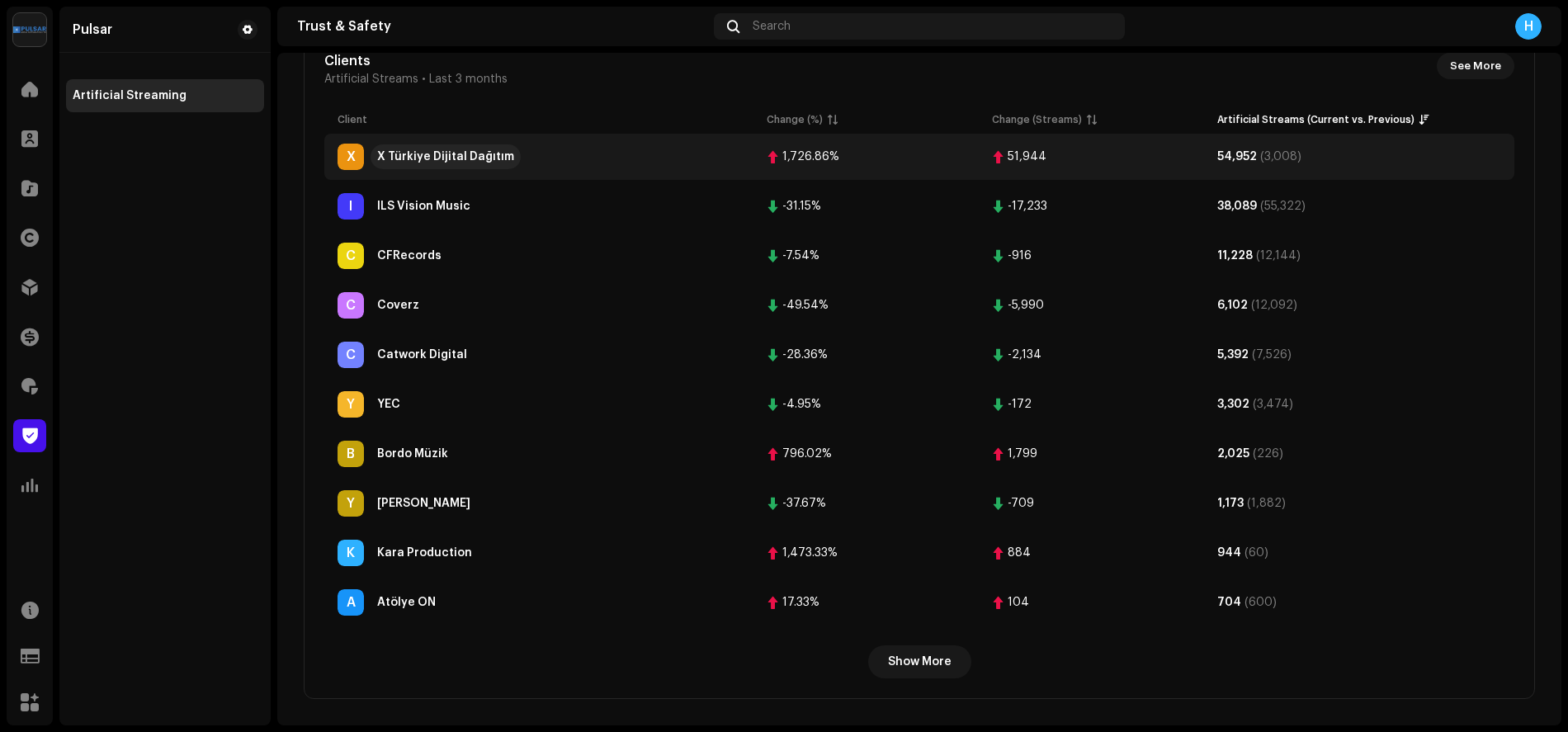
click at [436, 154] on div "X Türkiye Dijital Dağıtım" at bounding box center [445, 157] width 137 height 12
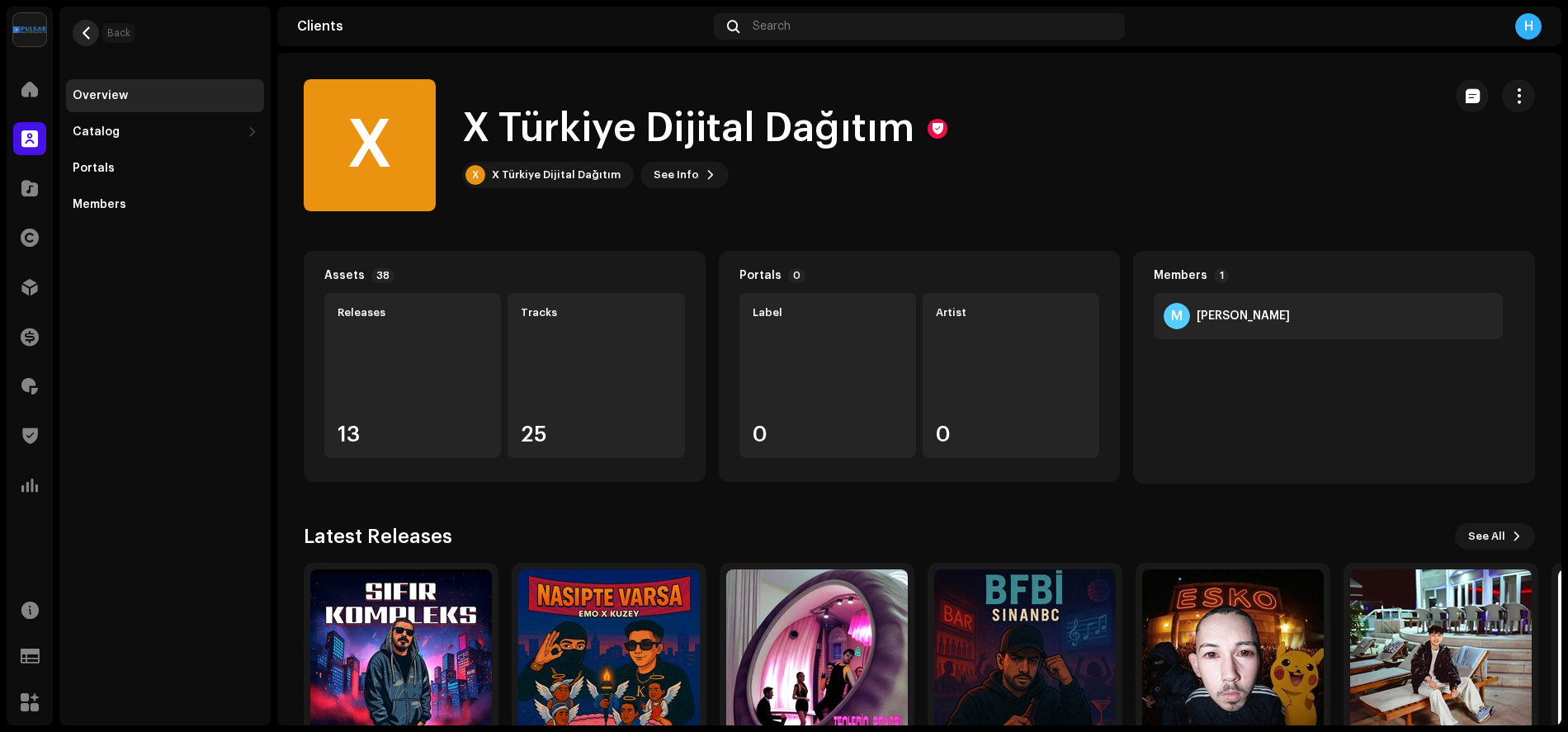
click at [83, 38] on span "button" at bounding box center [86, 33] width 12 height 13
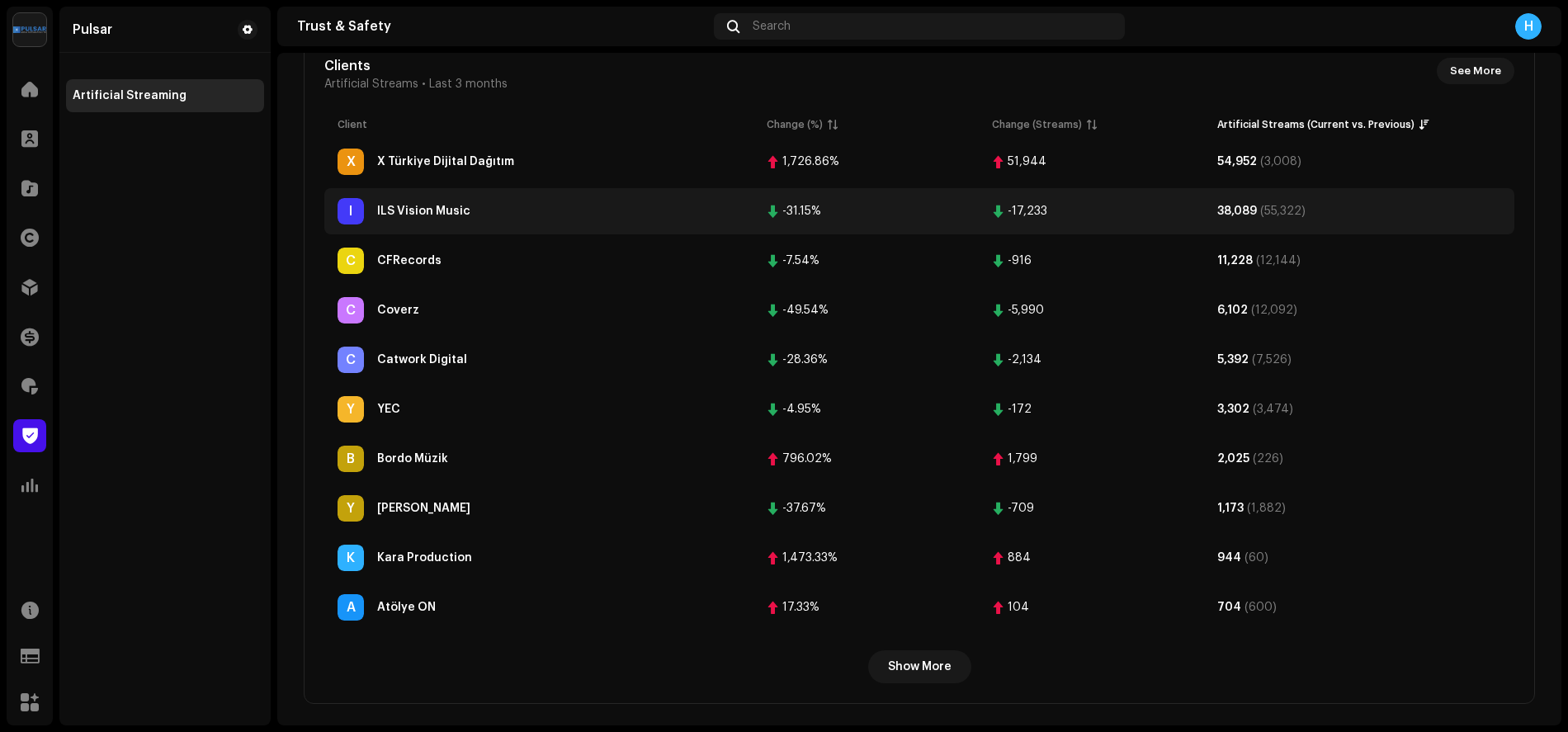
scroll to position [558, 0]
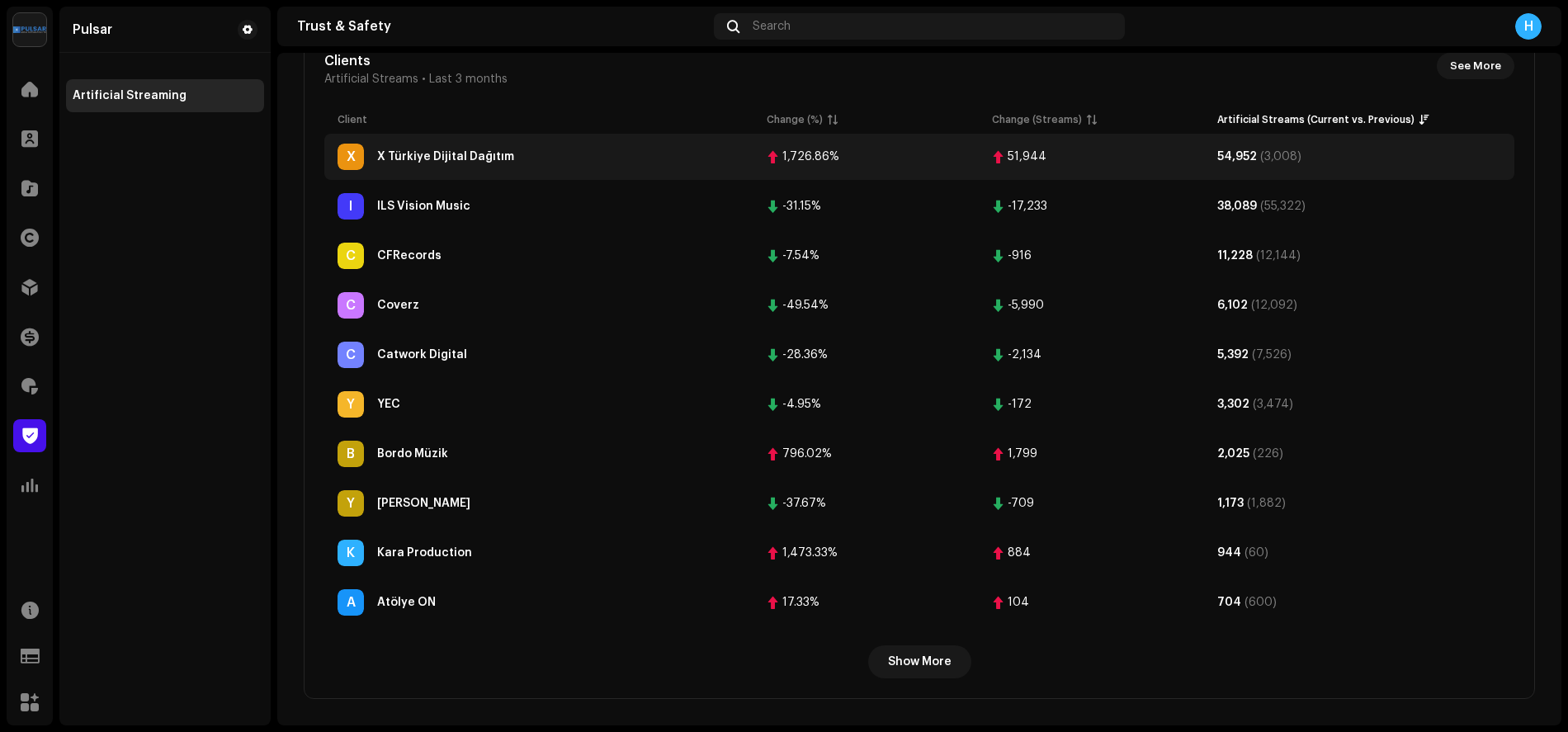
click at [1105, 156] on div "51,944" at bounding box center [1092, 157] width 199 height 13
click at [1266, 159] on div "(3,008)" at bounding box center [1281, 157] width 41 height 12
click at [416, 158] on div "X Türkiye Dijital Dağıtım" at bounding box center [445, 157] width 137 height 12
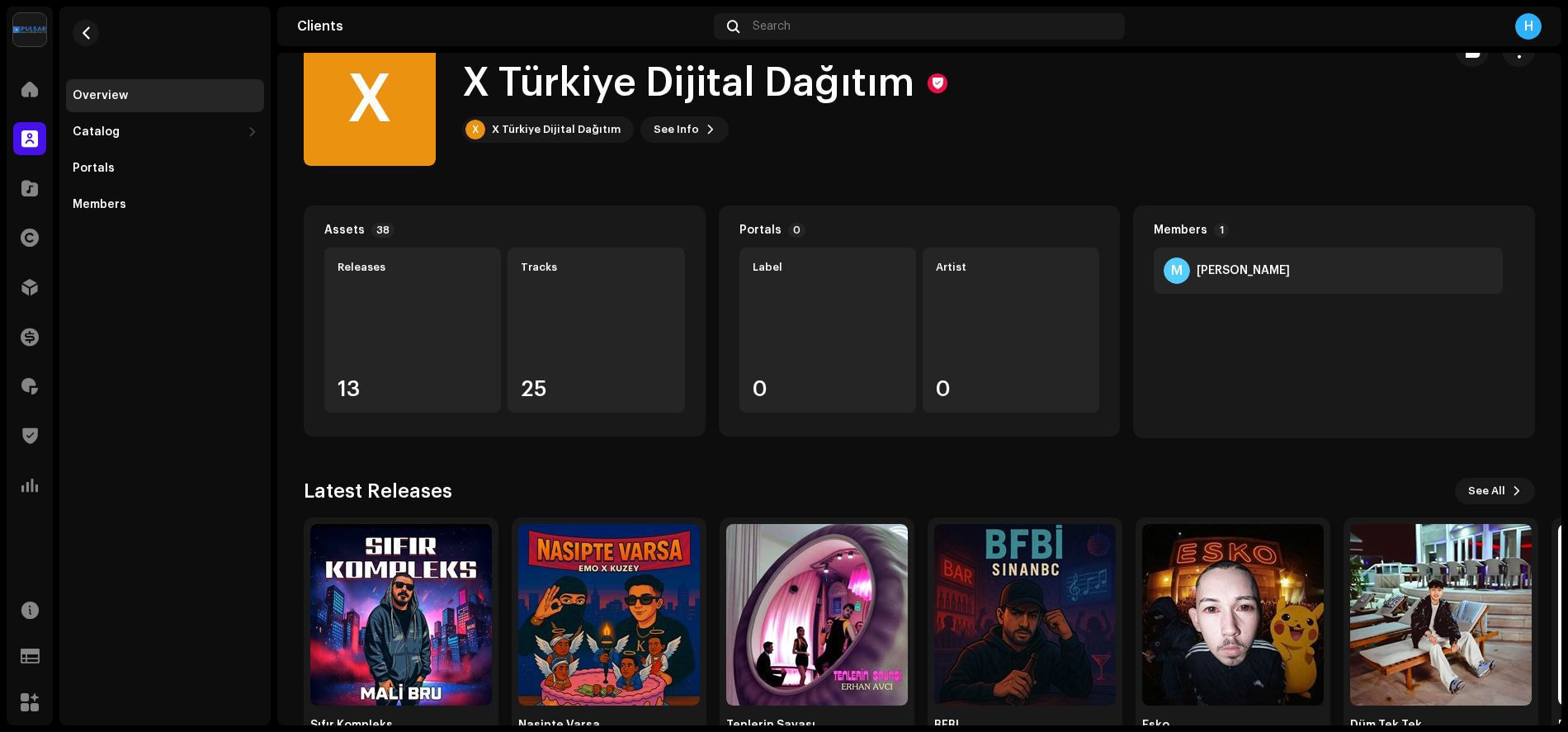
scroll to position [101, 0]
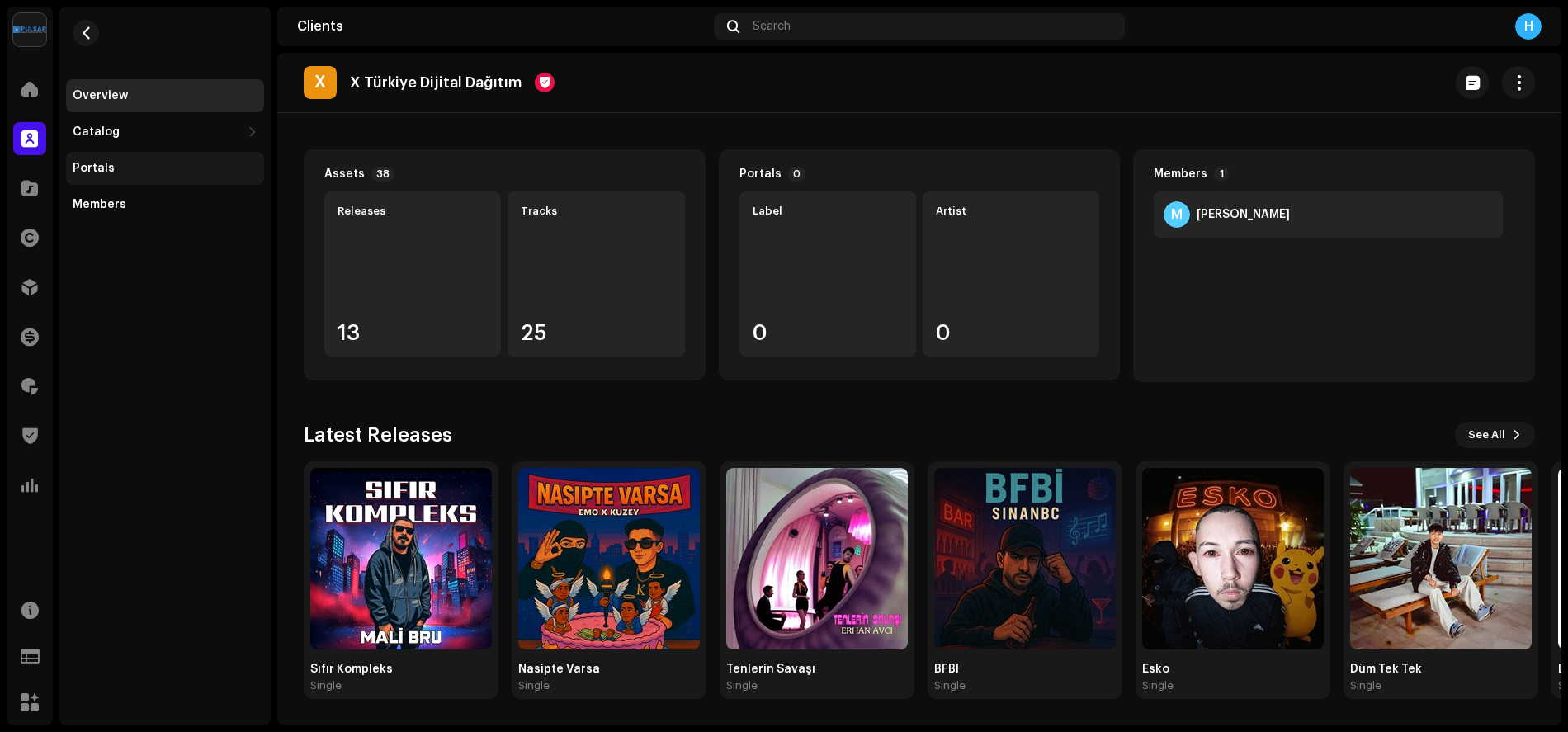
click at [96, 175] on div "Portals" at bounding box center [165, 168] width 198 height 33
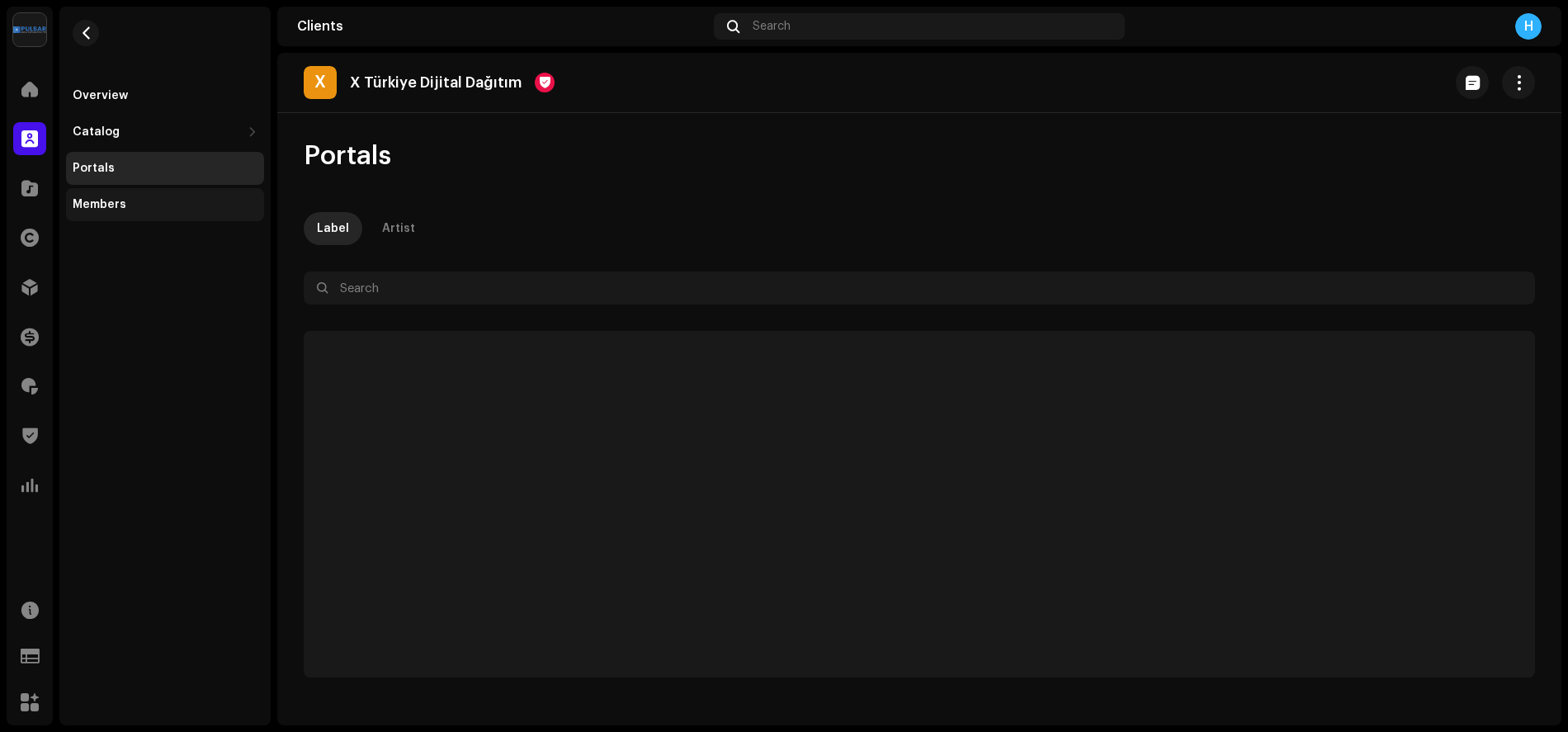
click at [131, 209] on div "Members" at bounding box center [165, 204] width 185 height 13
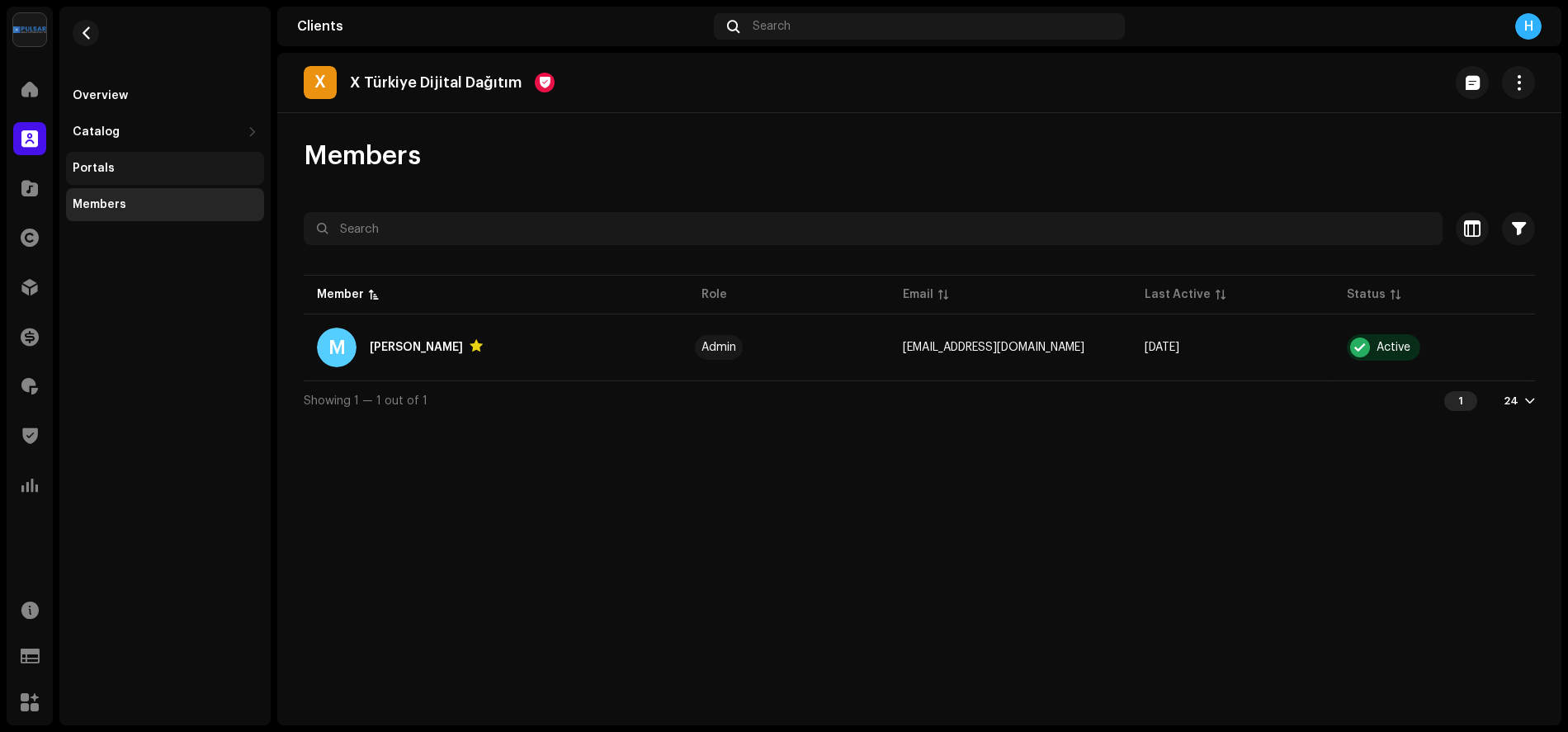
click at [112, 179] on div "Portals" at bounding box center [165, 168] width 198 height 33
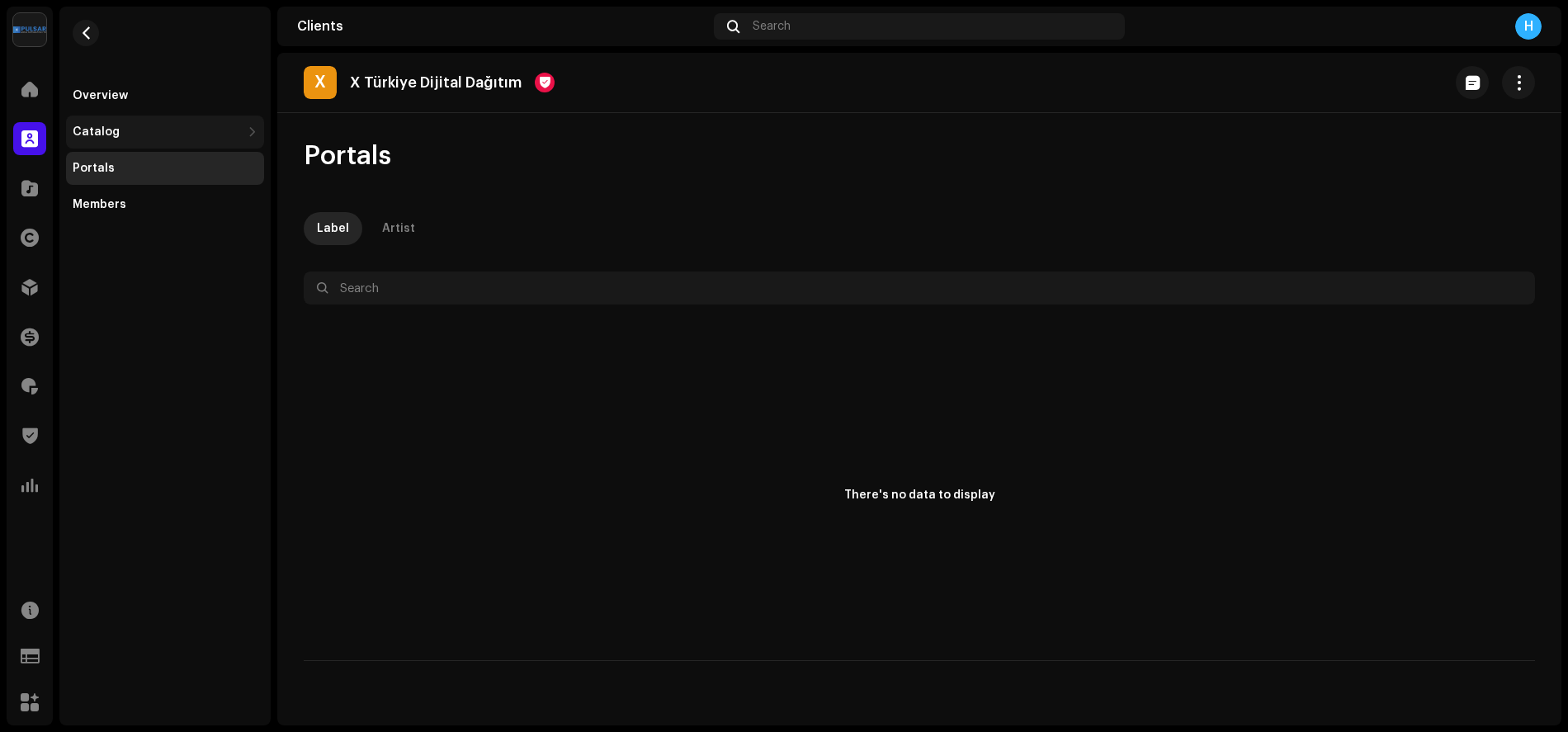
click at [123, 132] on div "Catalog" at bounding box center [157, 132] width 169 height 13
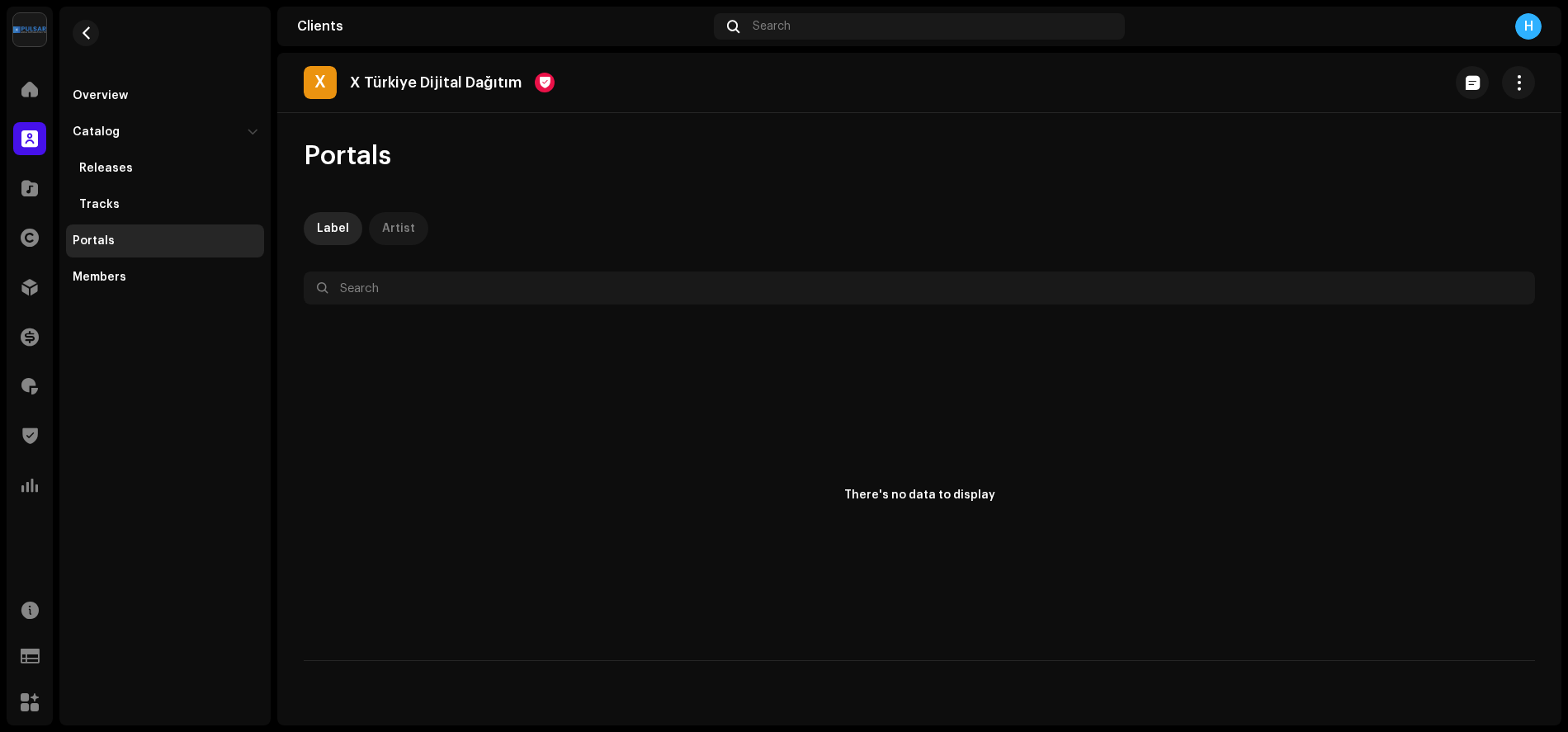
click at [396, 234] on div "Artist" at bounding box center [399, 228] width 33 height 33
click at [143, 168] on div "Releases" at bounding box center [168, 168] width 178 height 13
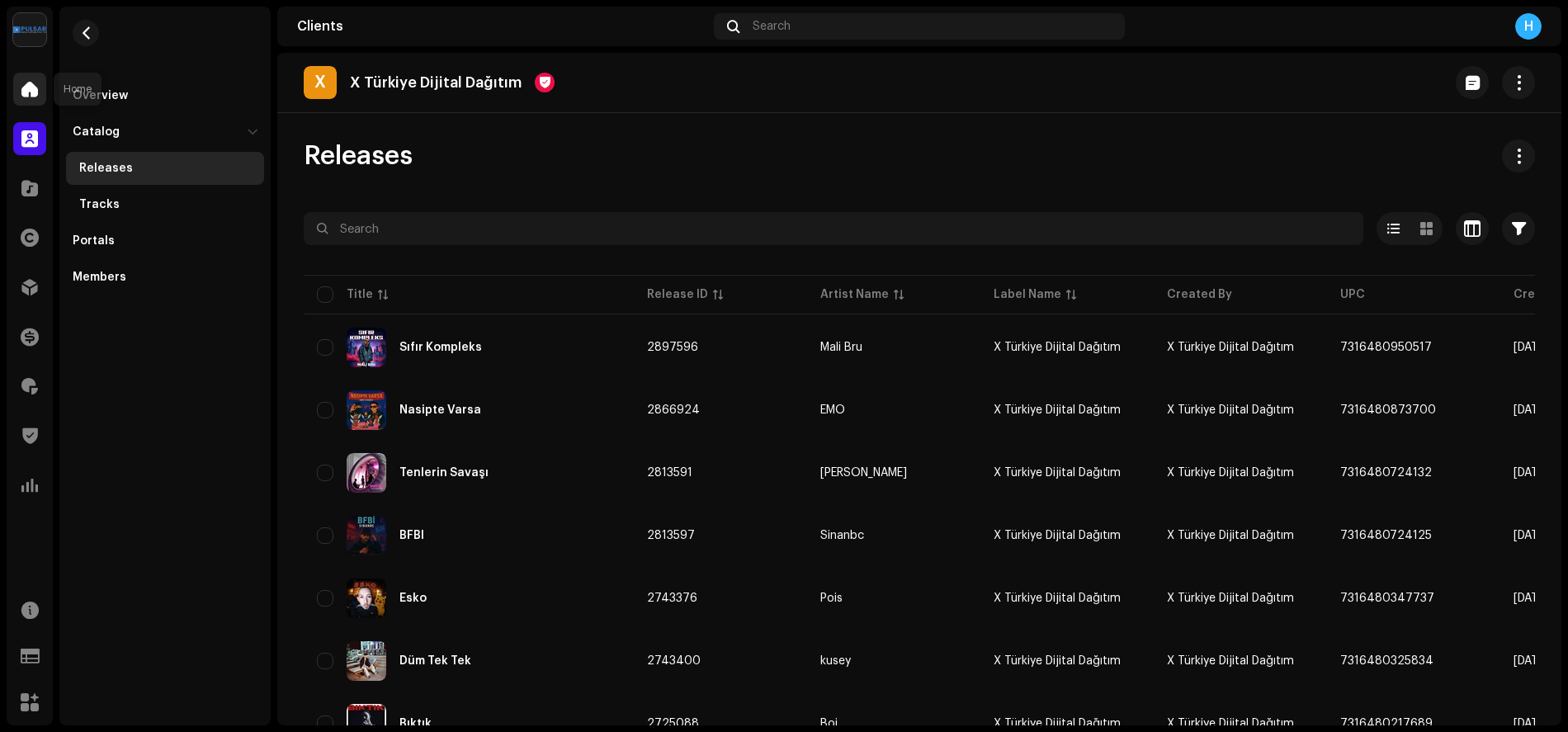
click at [19, 93] on div at bounding box center [29, 89] width 33 height 33
